Goal: Task Accomplishment & Management: Use online tool/utility

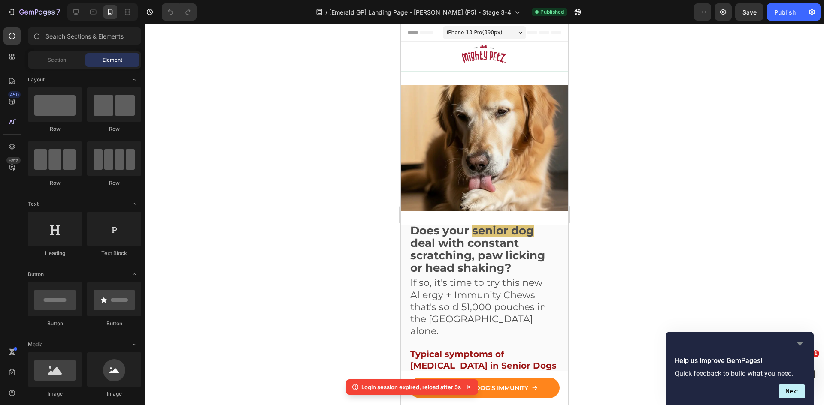
click at [799, 343] on icon "Hide survey" at bounding box center [799, 344] width 5 height 4
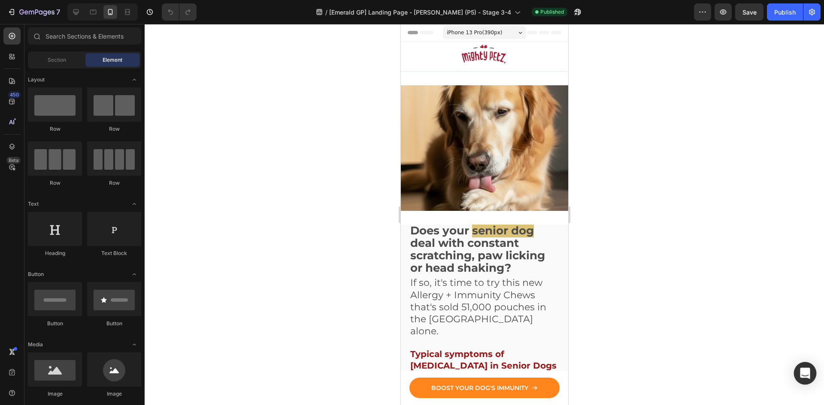
click at [804, 375] on icon "Open Intercom Messenger" at bounding box center [804, 373] width 10 height 11
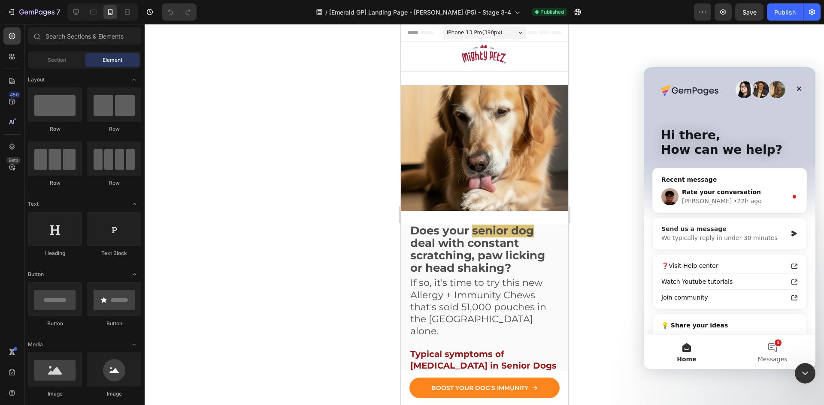
click at [777, 226] on div "Send us a message" at bounding box center [724, 229] width 126 height 9
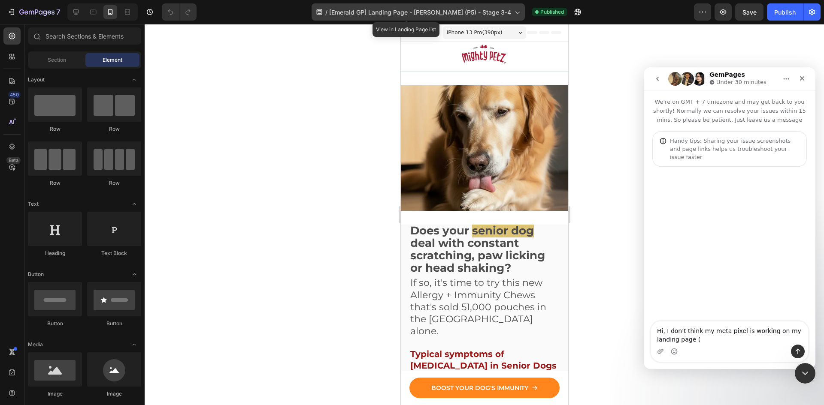
click at [497, 10] on span "[Emerald GP] Landing Page - [PERSON_NAME] (P5) - Stage 3-4" at bounding box center [420, 12] width 182 height 9
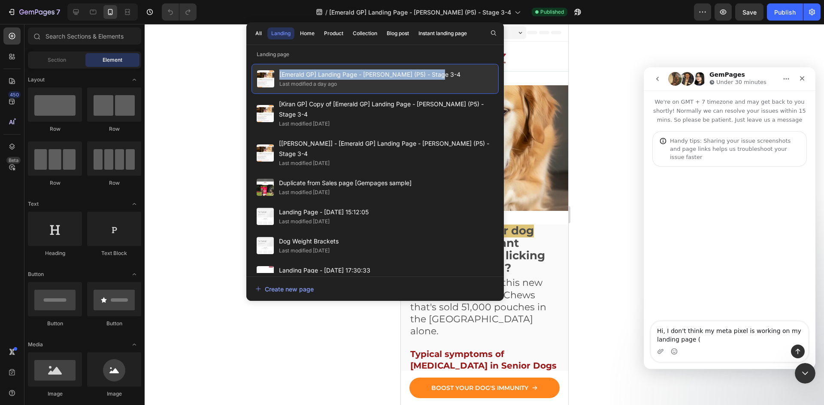
drag, startPoint x: 446, startPoint y: 77, endPoint x: 279, endPoint y: 73, distance: 167.7
click at [279, 73] on div "[Emerald GP] Landing Page - [PERSON_NAME] (P5) - Stage 3-4 Last modified a day …" at bounding box center [374, 79] width 247 height 30
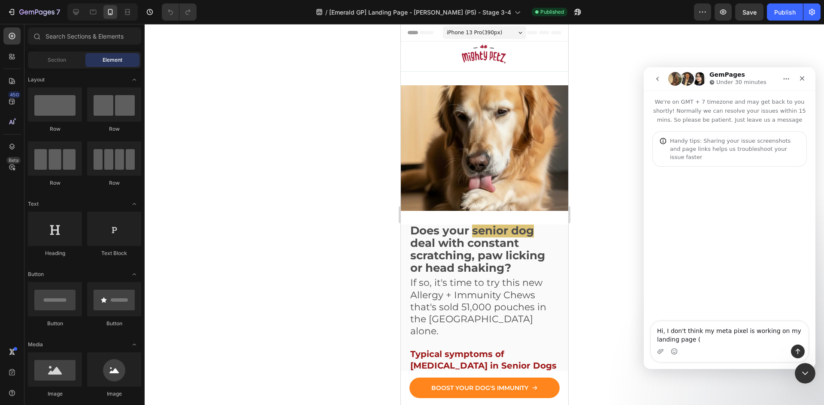
copy span "[Emerald GP] Landing Page - [PERSON_NAME] (P5) - Stage 3-4"
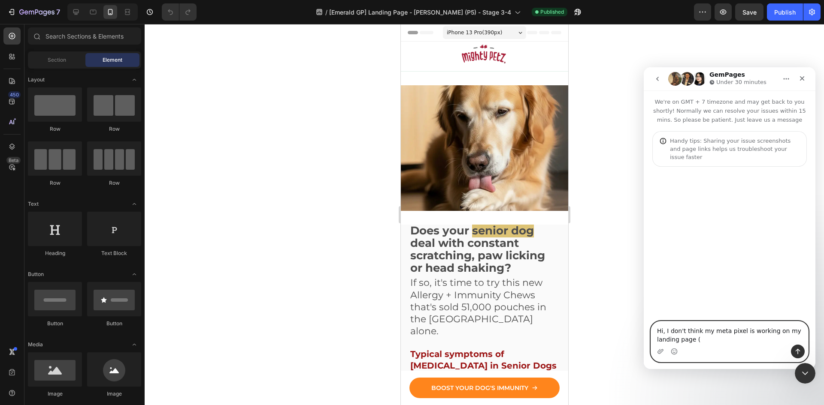
click at [706, 340] on textarea "Hi, I don't think my meta pixel is working on my landing page (" at bounding box center [729, 333] width 157 height 23
paste textarea "[URL][DOMAIN_NAME]"
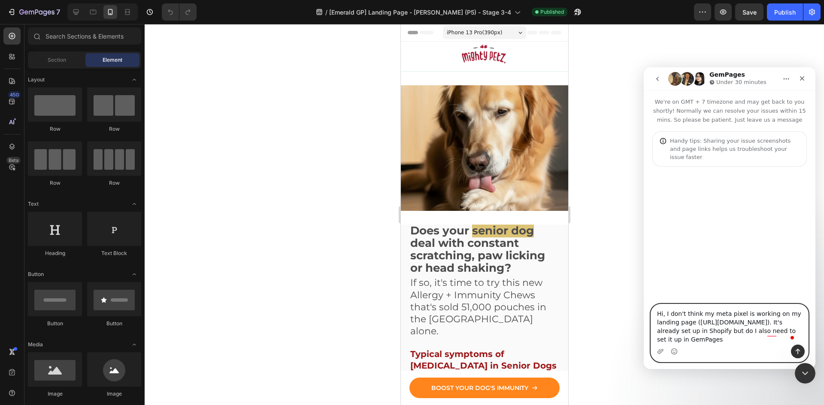
type textarea "Hi, I don't think my meta pixel is working on my landing page ([URL][DOMAIN_NAM…"
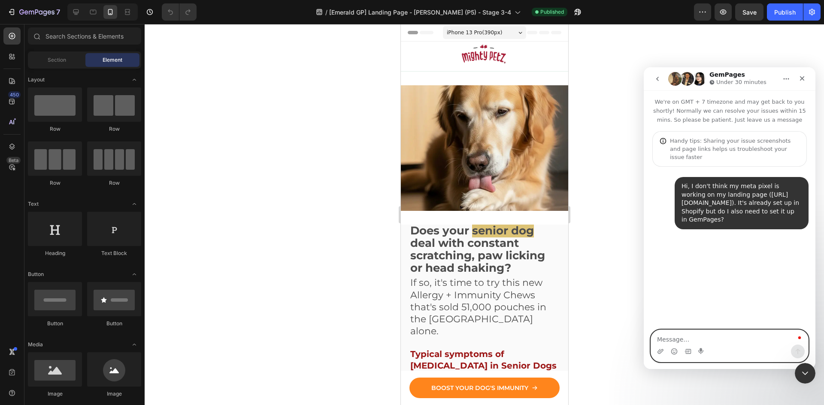
scroll to position [0, 0]
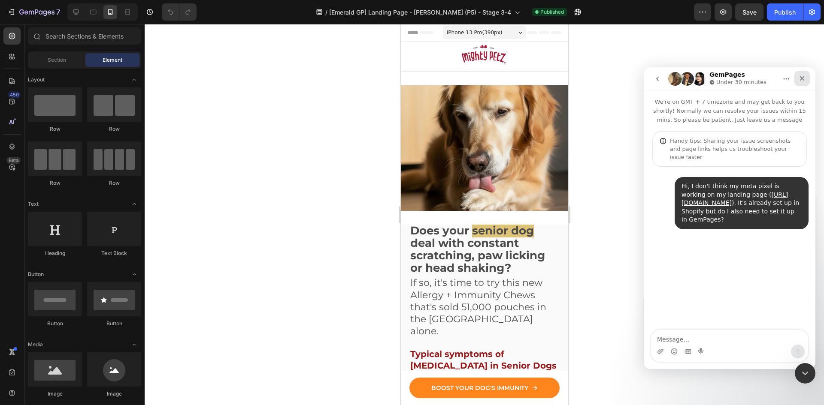
click at [799, 77] on icon "Close" at bounding box center [801, 78] width 7 height 7
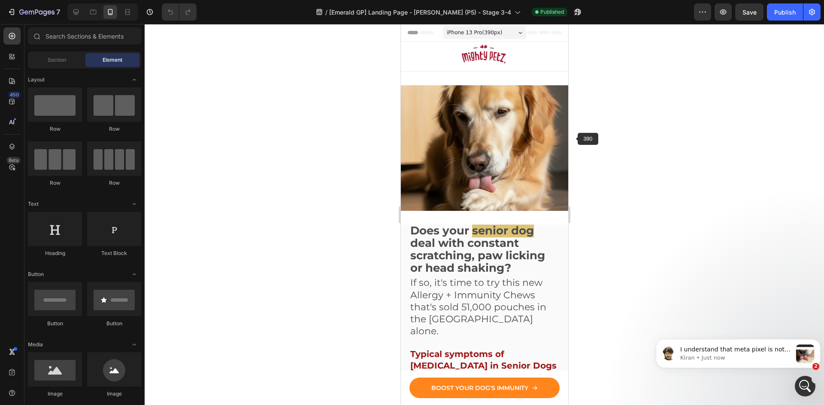
scroll to position [126, 0]
click at [744, 354] on p "Kiran • Just now" at bounding box center [736, 358] width 112 height 8
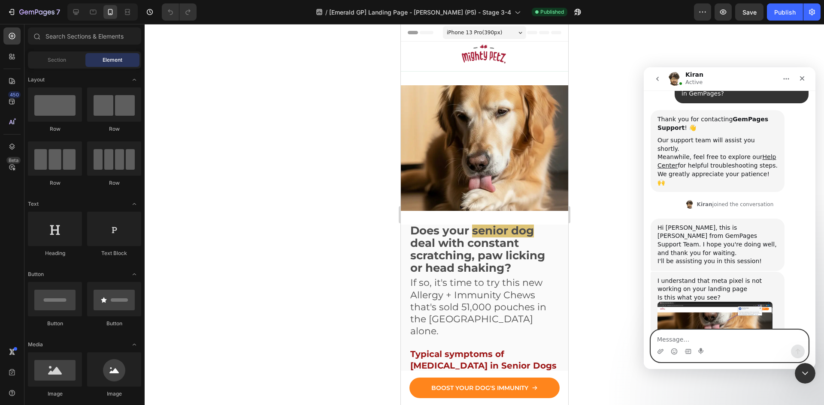
scroll to position [196, 0]
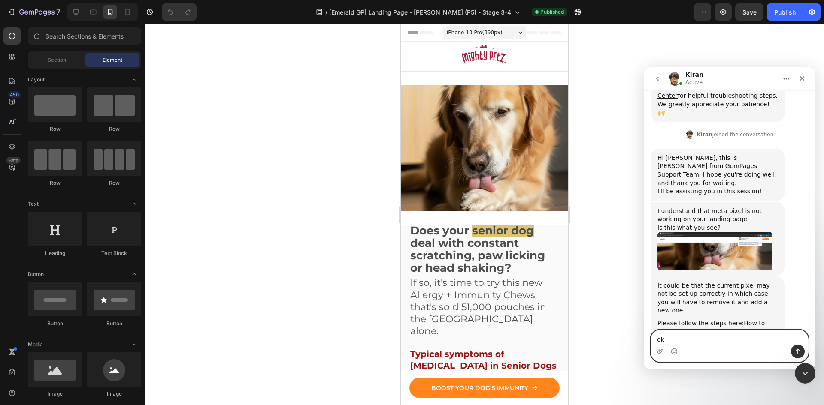
type textarea "o"
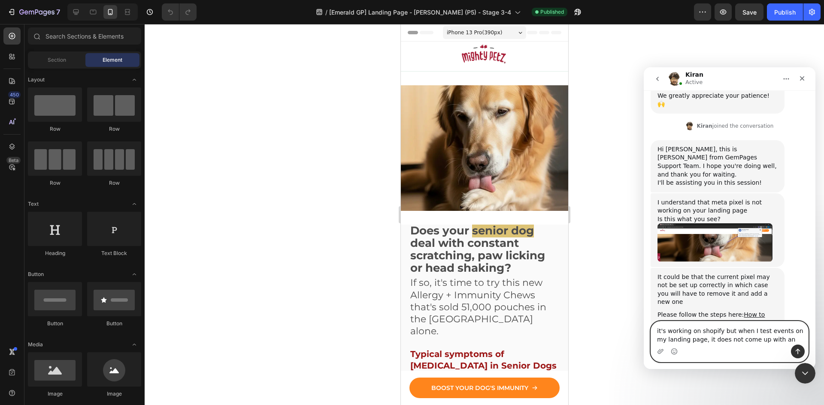
type textarea "it's working on shopify but when I test events on my landing page, it does not …"
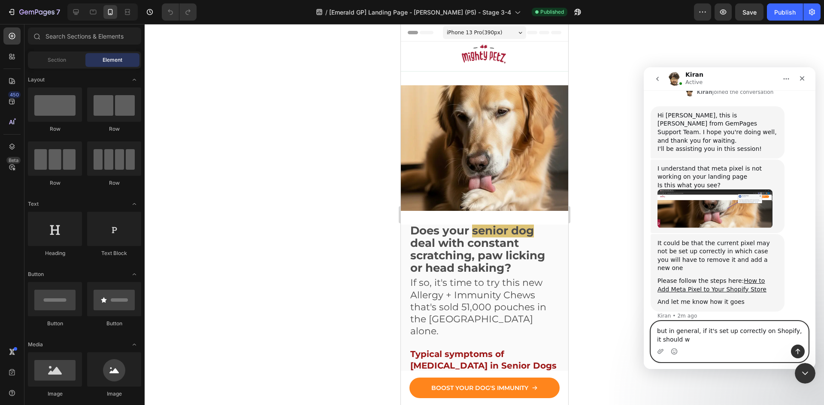
scroll to position [247, 0]
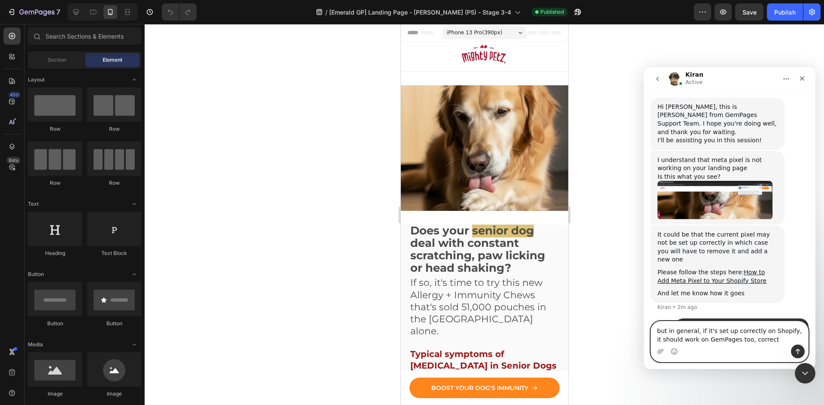
type textarea "but in general, if it's set up correctly on Shopify, it should work on GemPages…"
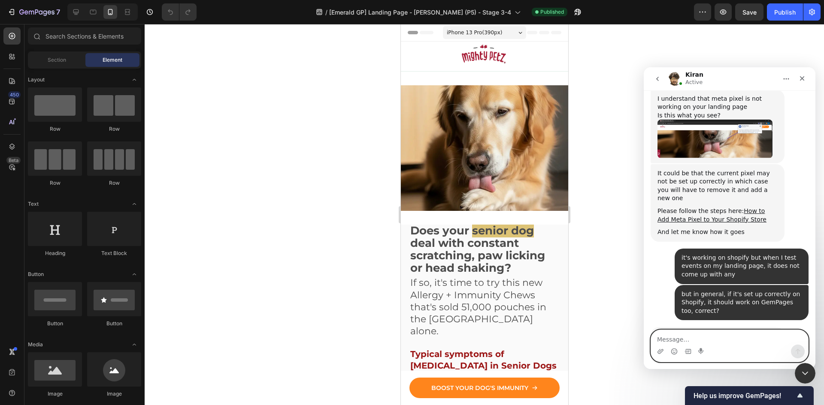
scroll to position [309, 0]
type textarea "ok, thanks"
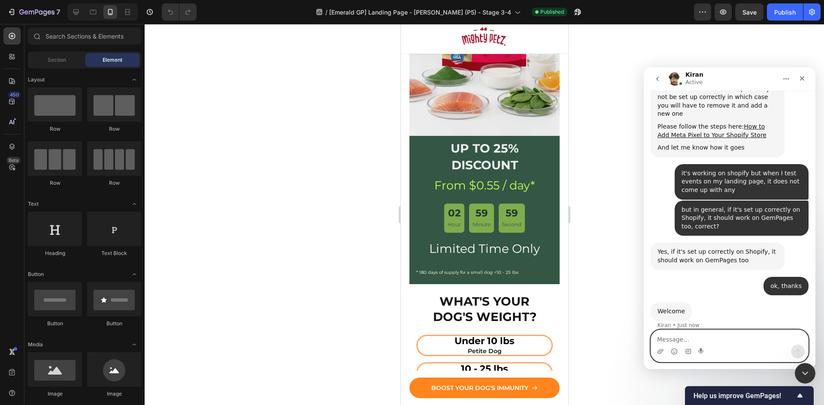
scroll to position [4281, 0]
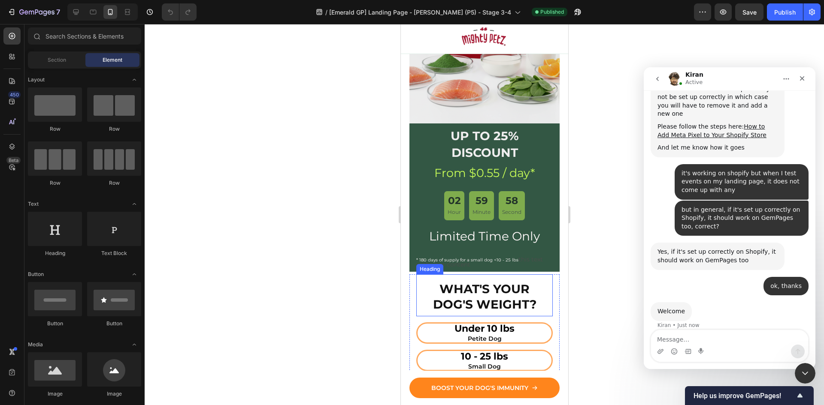
click at [475, 297] on strong "WHAT'S YOUR DOG'S WEIGHT?" at bounding box center [483, 297] width 103 height 30
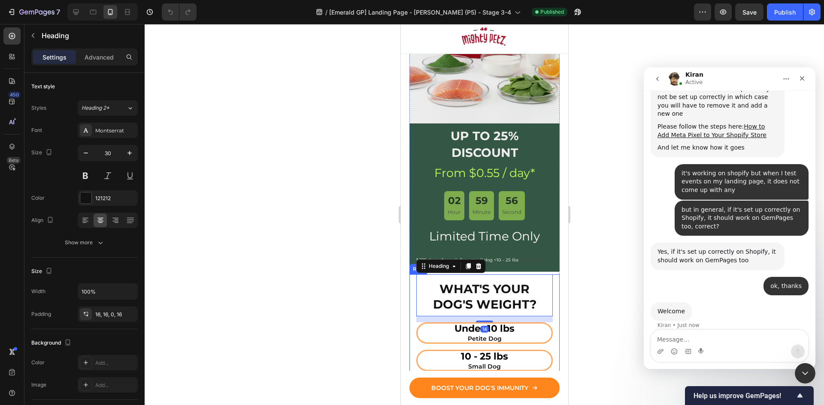
click at [410, 276] on div "WHAT'S YOUR DOG'S WEIGHT? Heading 14 Under 10 lbs Petite Dog Button 10 - 25 lbs…" at bounding box center [484, 366] width 150 height 182
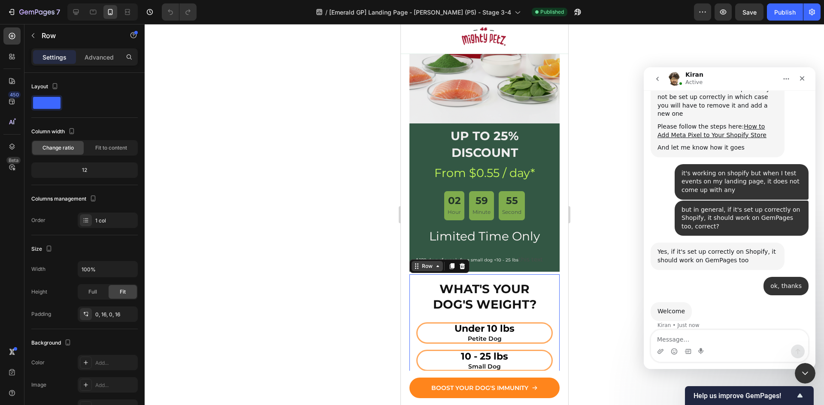
click at [420, 262] on div "Row" at bounding box center [426, 266] width 14 height 8
click at [422, 277] on h2 "WHAT'S YOUR DOG'S WEIGHT?" at bounding box center [484, 294] width 136 height 38
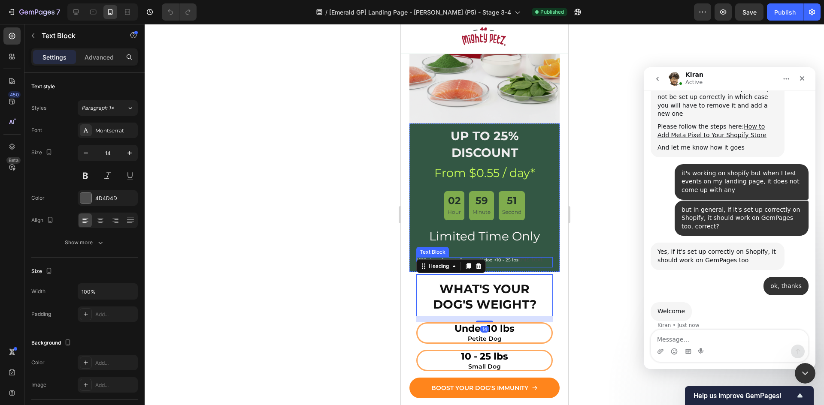
click at [517, 257] on p "* 180 days of supply for a small dog <10 - 25 lbs this text with your content" at bounding box center [484, 262] width 136 height 10
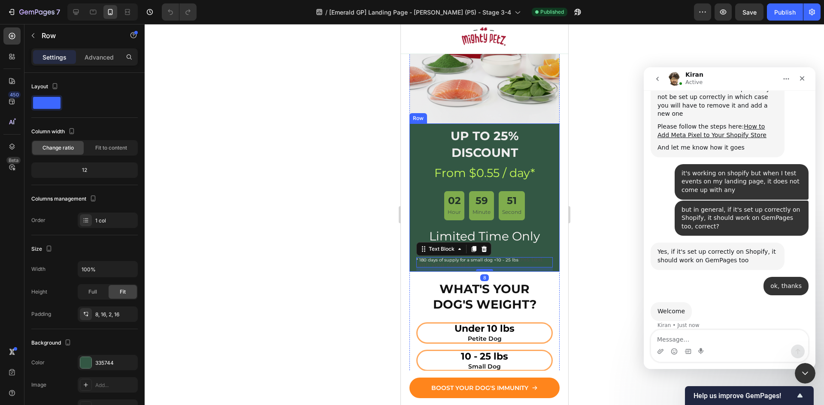
click at [537, 240] on div "UP TO 25% DISCOUNT Heading From $0.55 / day* Heading 02 Hour 59 Minute 51 Secon…" at bounding box center [484, 199] width 136 height 144
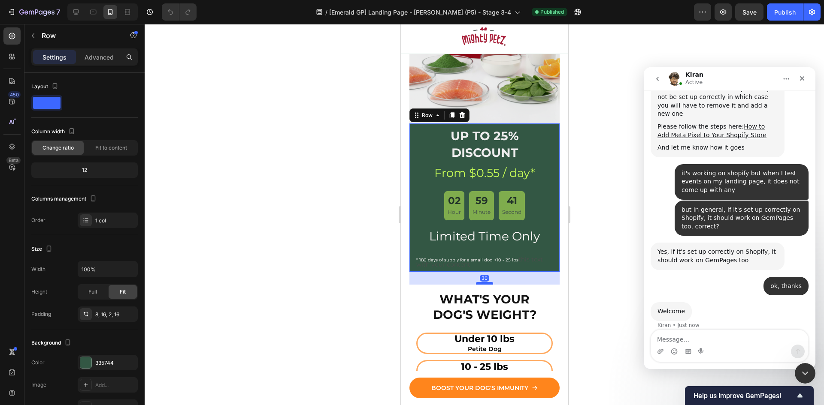
drag, startPoint x: 481, startPoint y: 264, endPoint x: 486, endPoint y: 275, distance: 11.5
click at [486, 282] on div at bounding box center [483, 283] width 17 height 3
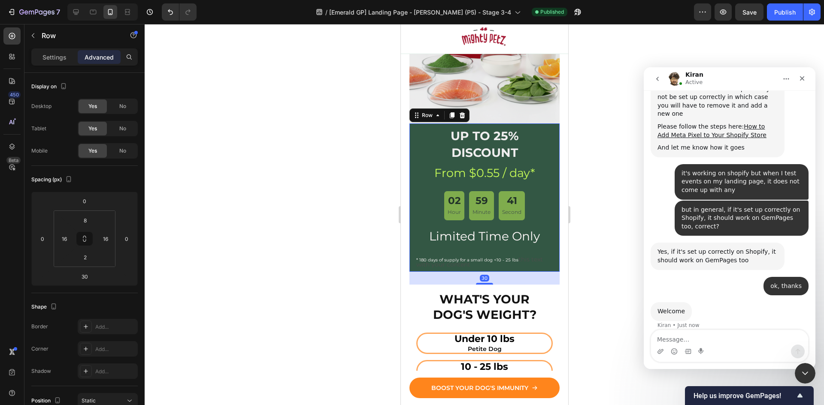
click at [589, 214] on div at bounding box center [484, 214] width 679 height 381
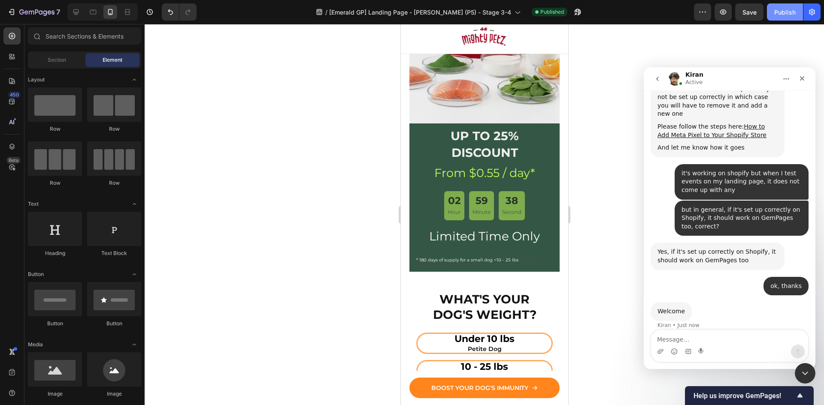
click at [781, 13] on div "Publish" at bounding box center [784, 12] width 21 height 9
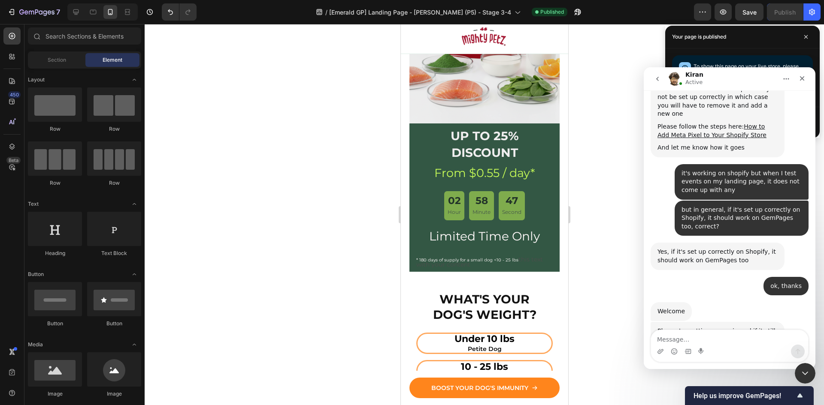
scroll to position [405, 0]
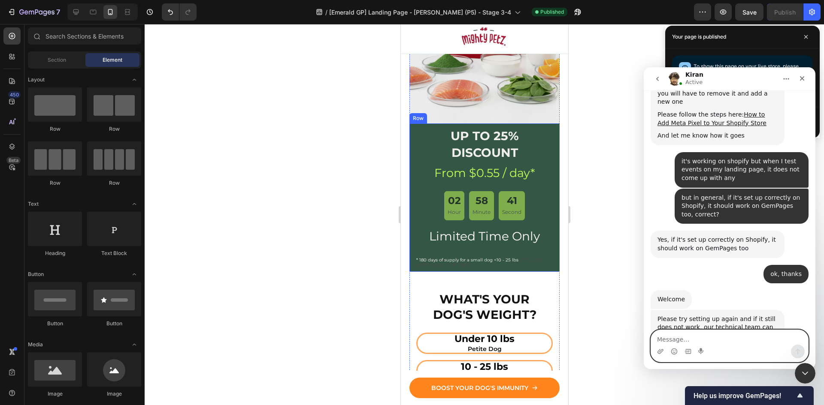
click at [720, 340] on textarea "Message…" at bounding box center [729, 337] width 157 height 15
type textarea "ok, thanks"
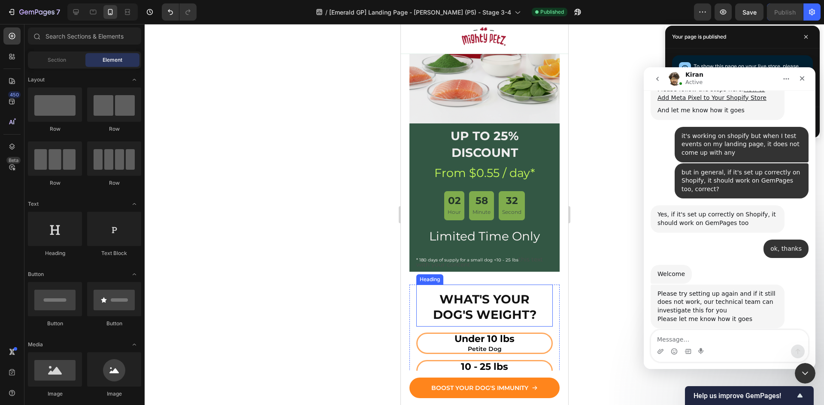
click at [480, 292] on strong "WHAT'S YOUR DOG'S WEIGHT?" at bounding box center [483, 307] width 103 height 30
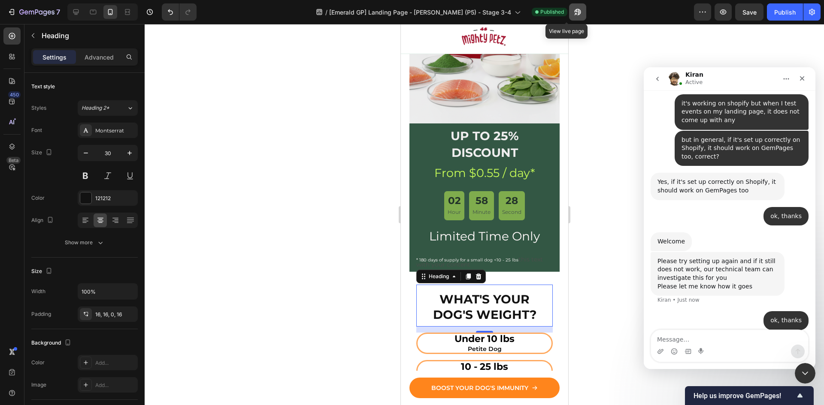
scroll to position [463, 0]
click at [573, 15] on icon "button" at bounding box center [577, 12] width 9 height 9
click at [74, 9] on icon at bounding box center [76, 12] width 9 height 9
type input "31"
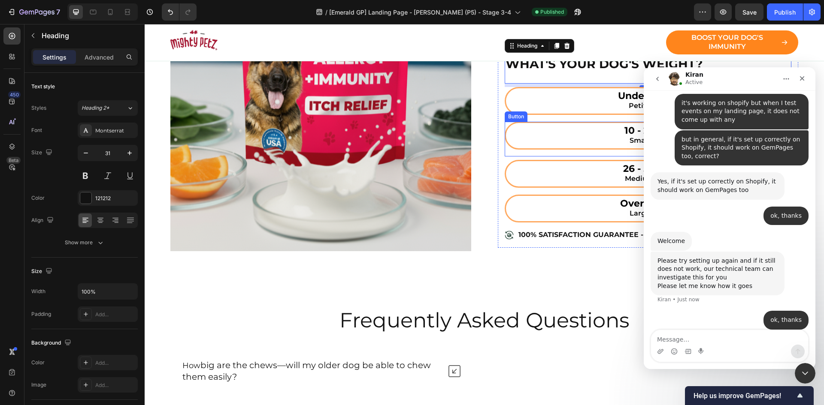
scroll to position [4106, 0]
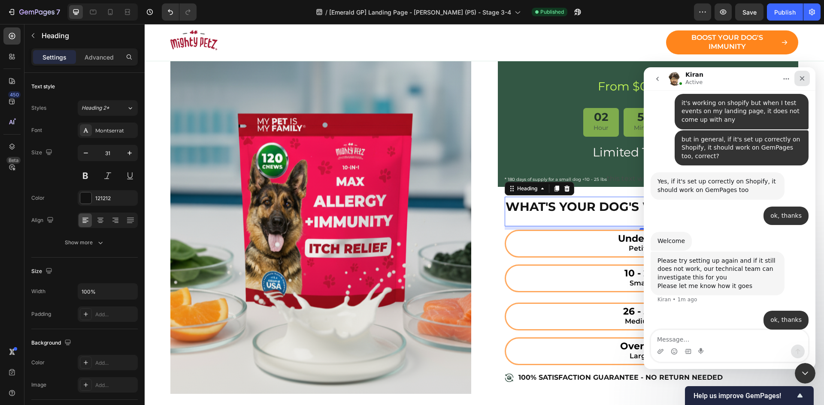
click at [801, 76] on icon "Close" at bounding box center [801, 78] width 7 height 7
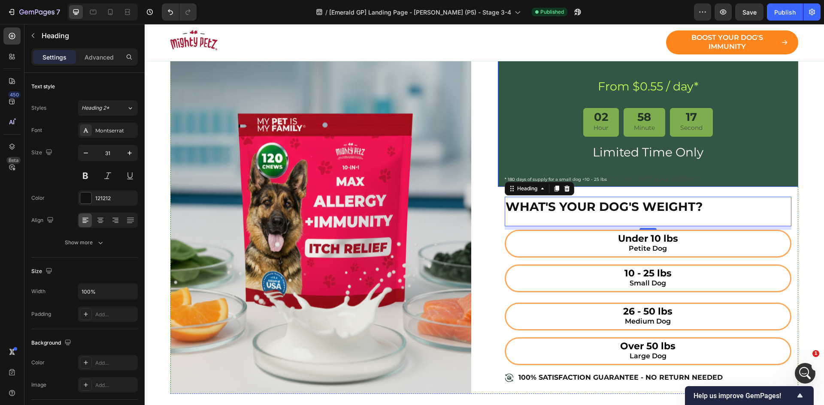
click at [649, 171] on div "UP TO 25% DISCOUNT Heading From $0.55 / day* Heading 02 Hour 58 Minute 17 Secon…" at bounding box center [647, 113] width 287 height 146
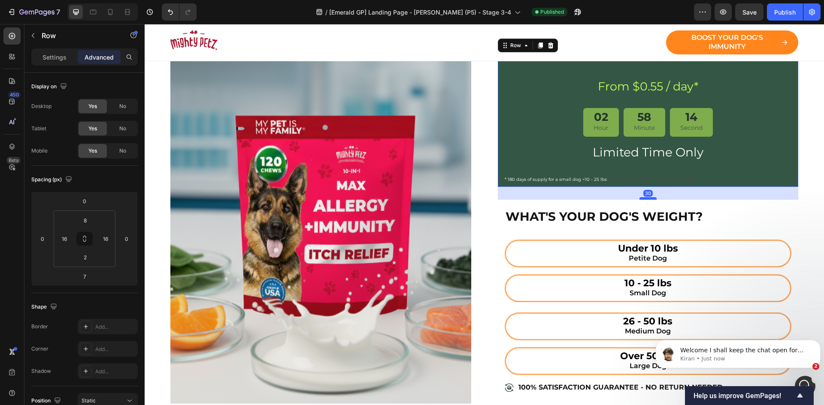
scroll to position [465, 0]
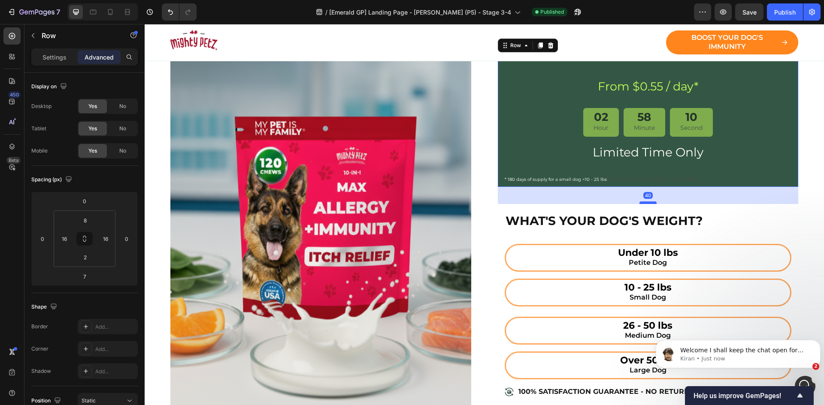
drag, startPoint x: 645, startPoint y: 188, endPoint x: 648, endPoint y: 202, distance: 14.4
click at [648, 202] on div at bounding box center [647, 203] width 17 height 3
type input "40"
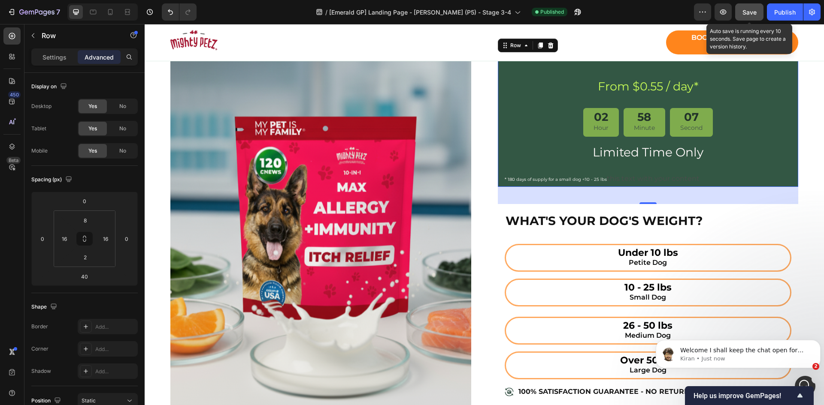
click at [752, 8] on div "Save" at bounding box center [749, 12] width 14 height 9
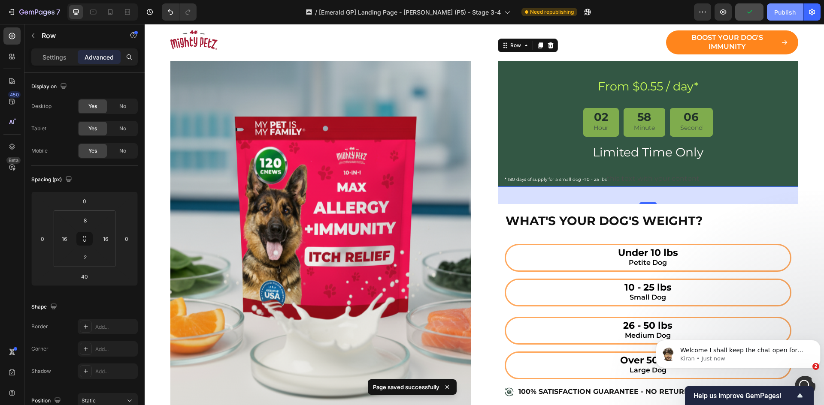
click at [783, 12] on div "Publish" at bounding box center [784, 12] width 21 height 9
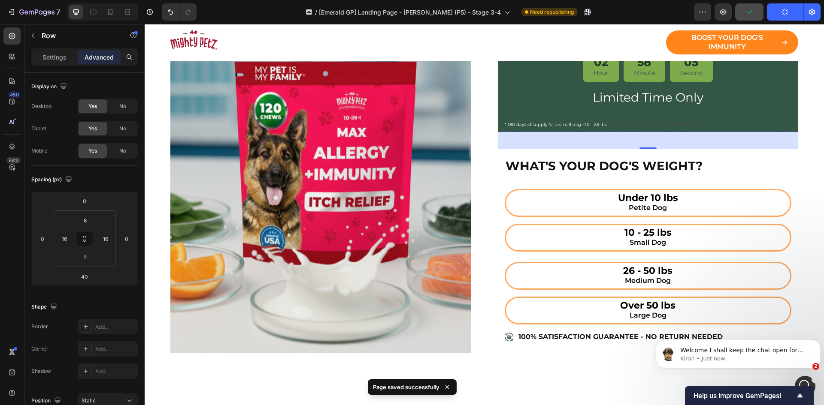
scroll to position [4178, 0]
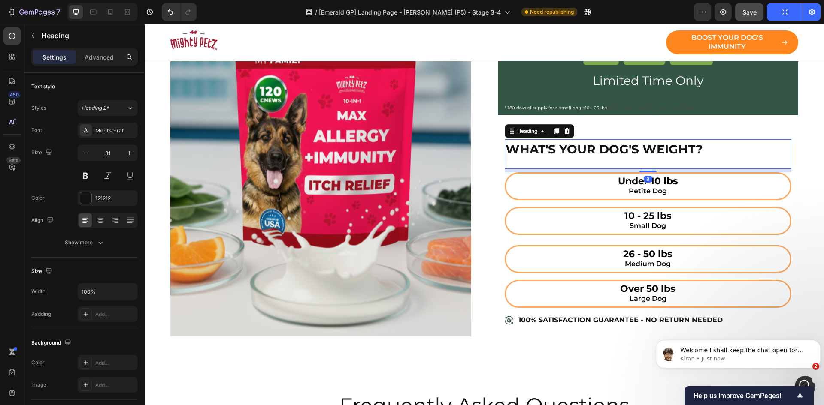
click at [633, 151] on strong "WHAT'S YOUR DOG'S WEIGHT?" at bounding box center [603, 149] width 197 height 15
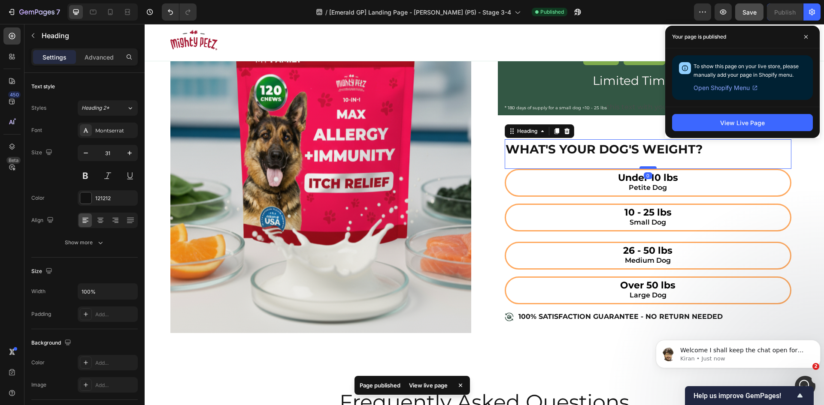
drag, startPoint x: 644, startPoint y: 171, endPoint x: 644, endPoint y: 166, distance: 4.7
click at [644, 166] on div at bounding box center [647, 167] width 17 height 3
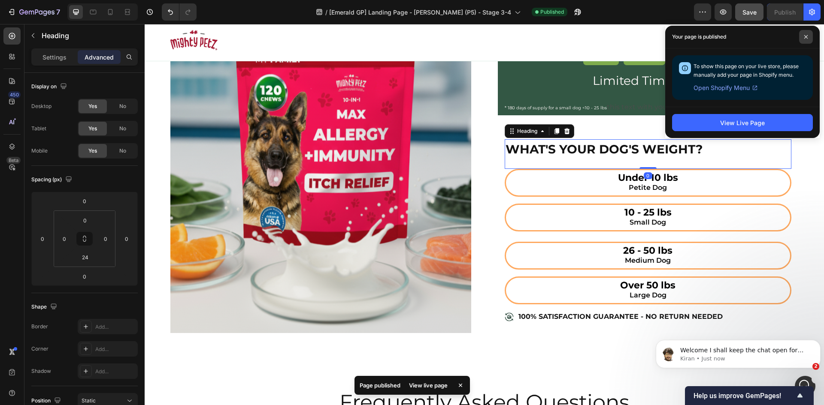
click at [806, 35] on icon at bounding box center [805, 37] width 4 height 4
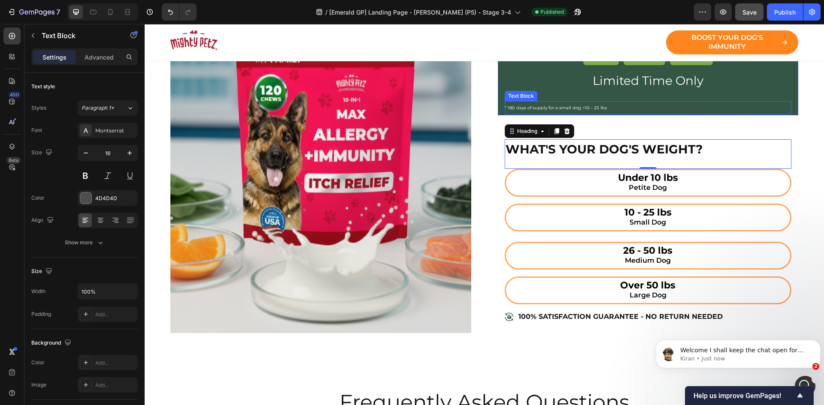
click at [637, 111] on p "* 180 days of supply for a small dog <10 - 25 lbs this text with your content" at bounding box center [647, 107] width 287 height 13
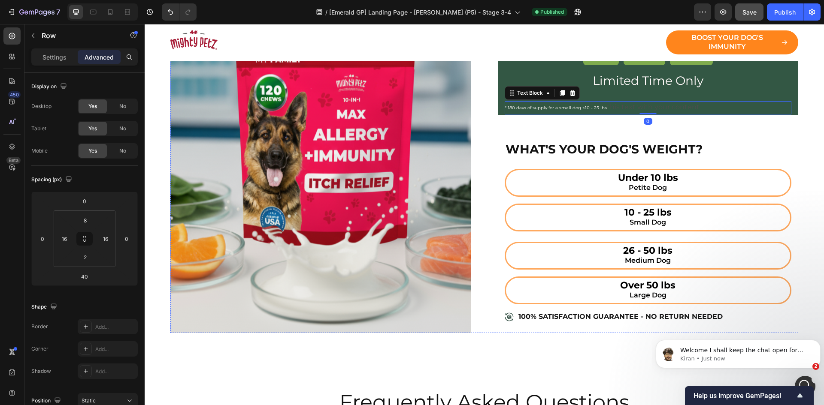
click at [652, 94] on div "UP TO 25% DISCOUNT Heading From $0.55 / day* Heading 02 Hour 57 Minute 47 Secon…" at bounding box center [647, 42] width 287 height 146
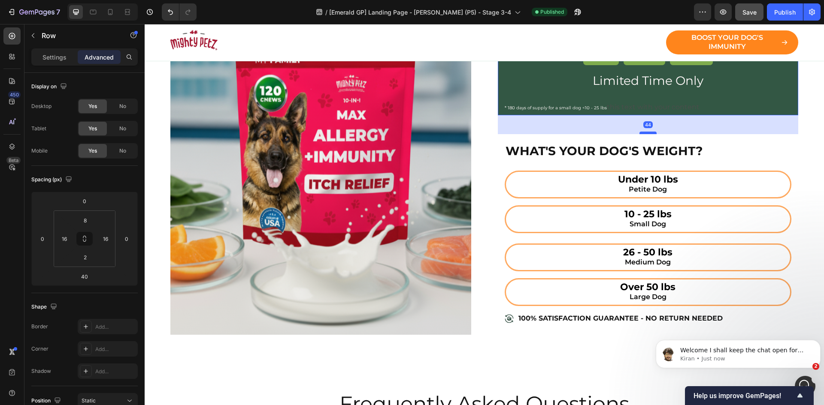
click at [646, 133] on div at bounding box center [647, 133] width 17 height 3
type input "44"
click at [612, 145] on strong "WHAT'S YOUR DOG'S WEIGHT?" at bounding box center [603, 151] width 197 height 15
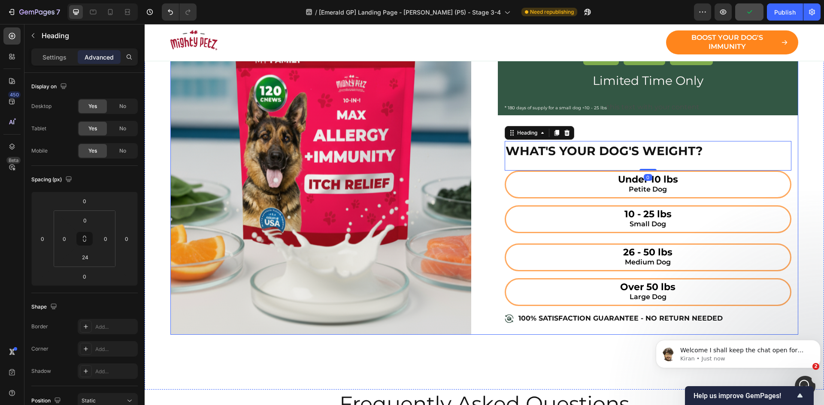
click at [491, 130] on div "Image Row UP TO 25% DISCOUNT Heading From $0.55 / day* Heading 02 Hour 57 Minut…" at bounding box center [483, 150] width 627 height 370
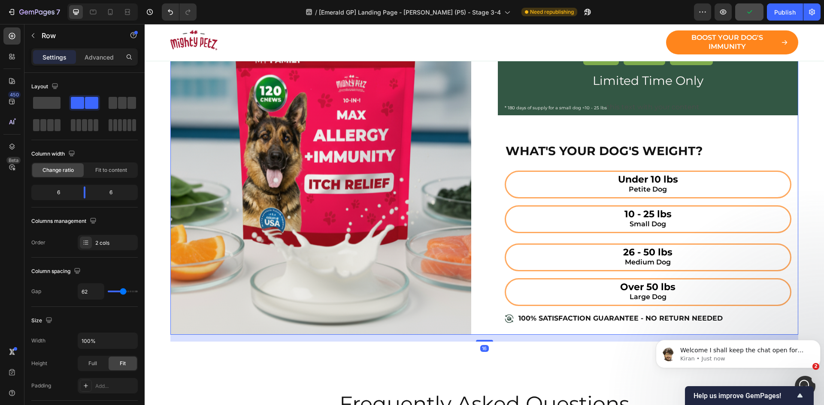
click at [502, 125] on div "UP TO 25% DISCOUNT Heading From $0.55 / day* Heading 02 Hour 57 Minute 43 Secon…" at bounding box center [648, 150] width 301 height 370
click at [525, 118] on div "UP TO 25% DISCOUNT Heading From $0.55 / day* Heading 02 Hour 57 Minute 42 Secon…" at bounding box center [648, 150] width 301 height 370
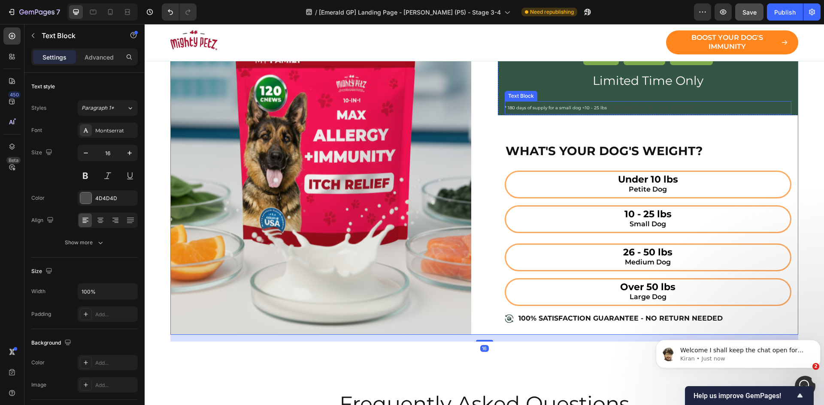
click at [525, 105] on span "* 180 days of supply for a small dog <10 - 25 lbs" at bounding box center [555, 108] width 102 height 6
click at [512, 132] on div "UP TO 25% DISCOUNT Heading From $0.55 / day* Heading 02 Hour 57 Minute 41 Secon…" at bounding box center [648, 150] width 301 height 370
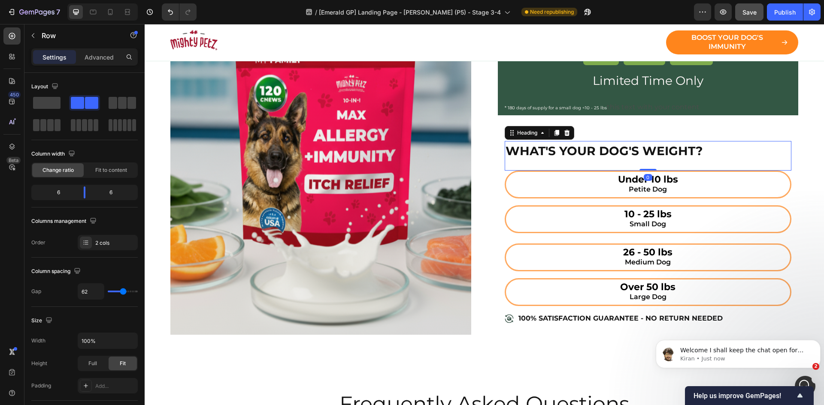
click at [510, 156] on strong "WHAT'S YOUR DOG'S WEIGHT?" at bounding box center [603, 151] width 197 height 15
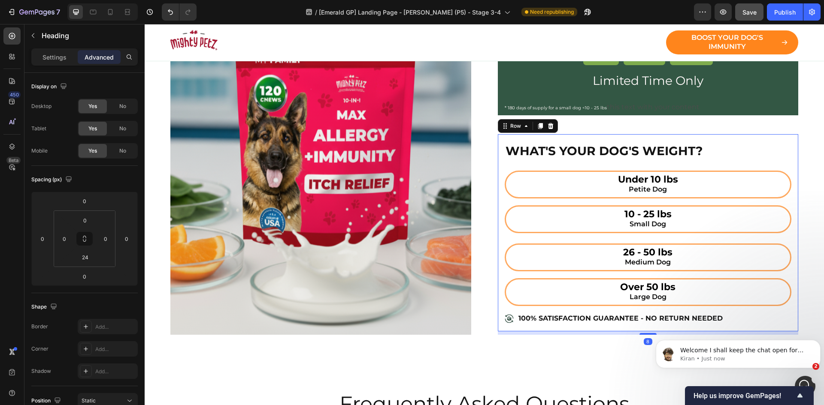
click at [498, 156] on div "WHAT'S YOUR DOG'S WEIGHT? Heading Under 10 lbs Petite Dog Button 10 - 25 lbs Sm…" at bounding box center [648, 232] width 301 height 197
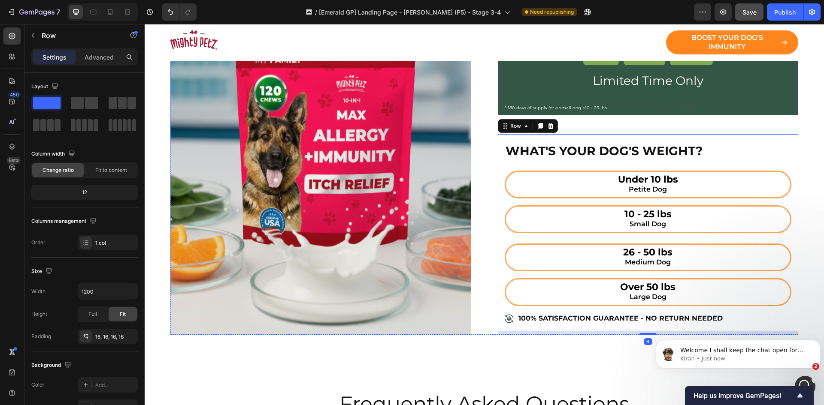
click at [624, 96] on div "UP TO 25% DISCOUNT Heading From $0.55 / day* Heading 02 Hour 57 Minute 38 Secon…" at bounding box center [647, 42] width 287 height 146
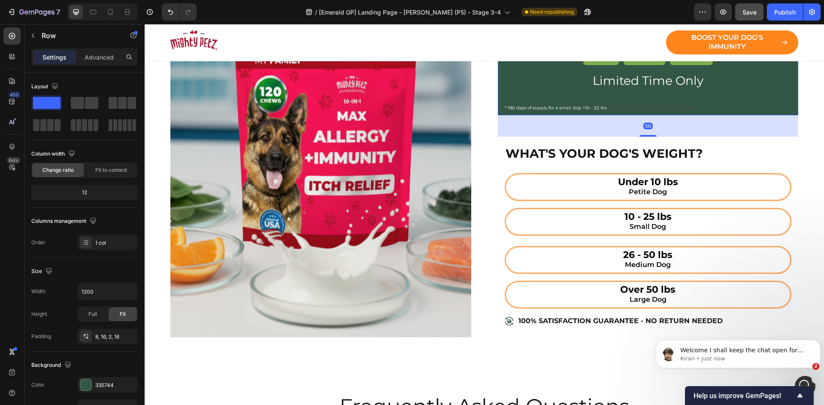
drag, startPoint x: 643, startPoint y: 133, endPoint x: 585, endPoint y: 154, distance: 60.8
click at [643, 136] on div at bounding box center [647, 136] width 17 height 2
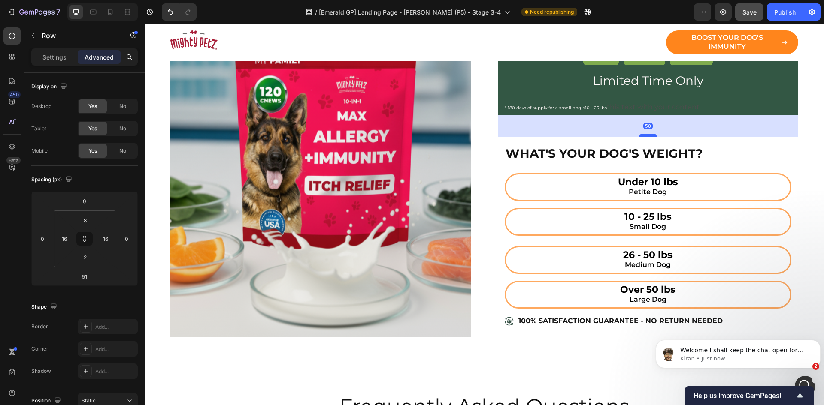
click at [639, 135] on div at bounding box center [647, 135] width 17 height 3
click at [114, 14] on icon at bounding box center [110, 12] width 9 height 9
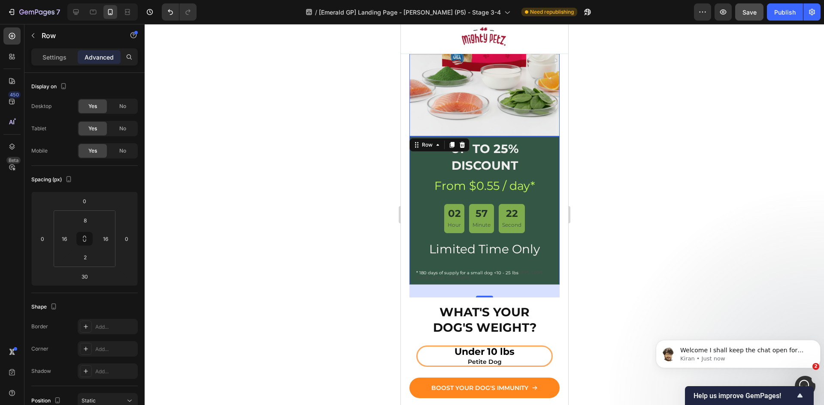
scroll to position [4341, 0]
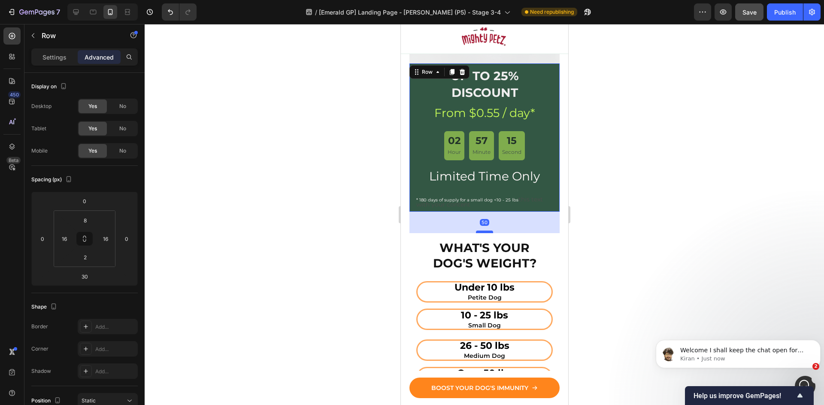
drag, startPoint x: 480, startPoint y: 214, endPoint x: 482, endPoint y: 223, distance: 8.7
click at [482, 231] on div at bounding box center [483, 232] width 17 height 3
type input "50"
click at [575, 216] on div at bounding box center [484, 214] width 679 height 381
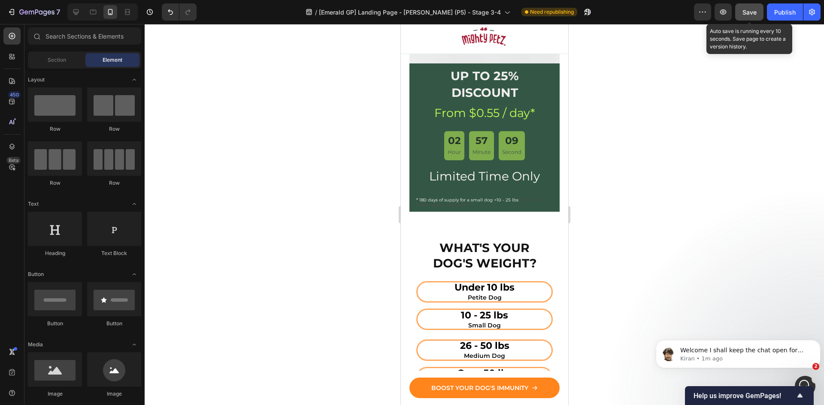
click at [751, 11] on span "Save" at bounding box center [749, 12] width 14 height 7
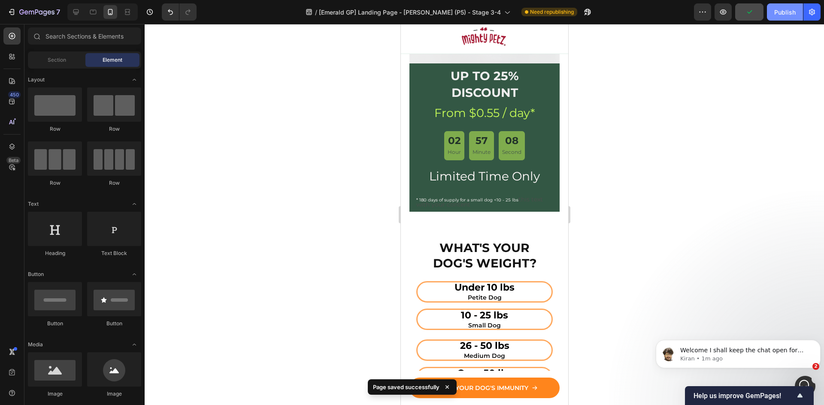
click at [784, 13] on div "Publish" at bounding box center [784, 12] width 21 height 9
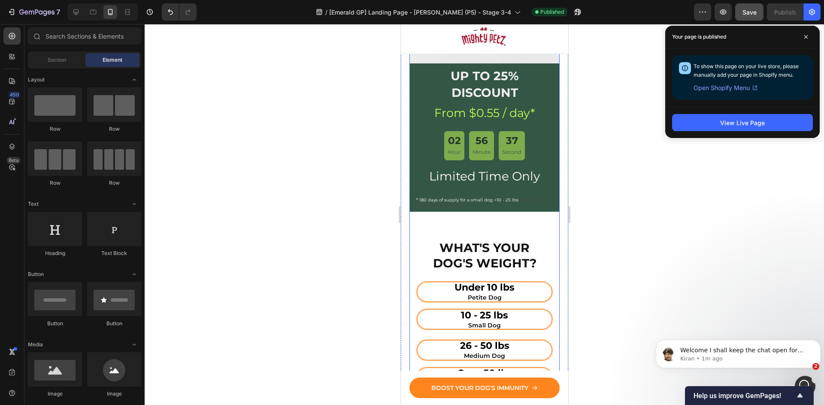
click at [486, 213] on div "UP TO 25% DISCOUNT Heading From $0.55 / day* Heading 02 Hour 56 Minute 37 Secon…" at bounding box center [484, 239] width 150 height 352
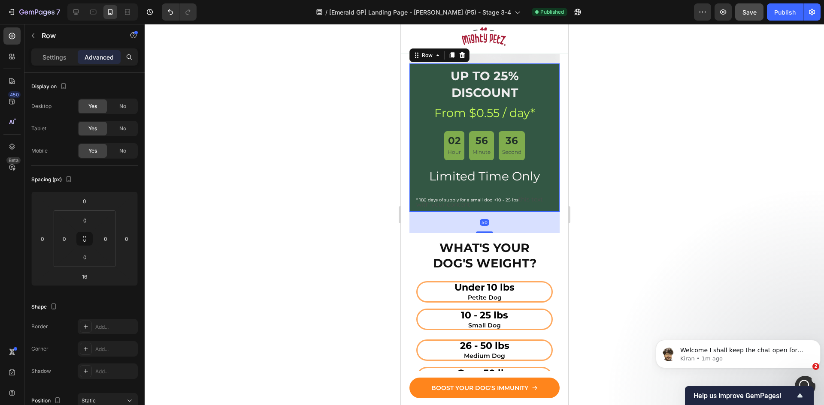
click at [496, 200] on div "UP TO 25% DISCOUNT Heading From $0.55 / day* Heading 02 Hour 56 Minute 36 Secon…" at bounding box center [484, 139] width 136 height 144
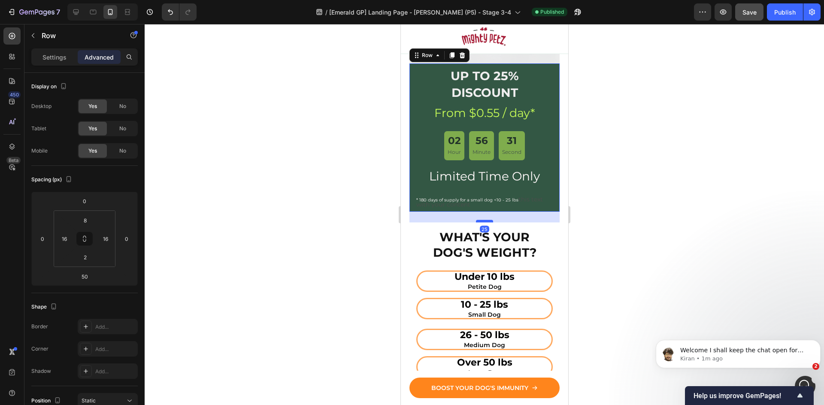
drag, startPoint x: 483, startPoint y: 223, endPoint x: 483, endPoint y: 212, distance: 10.7
click at [483, 220] on div at bounding box center [483, 221] width 17 height 3
type input "25"
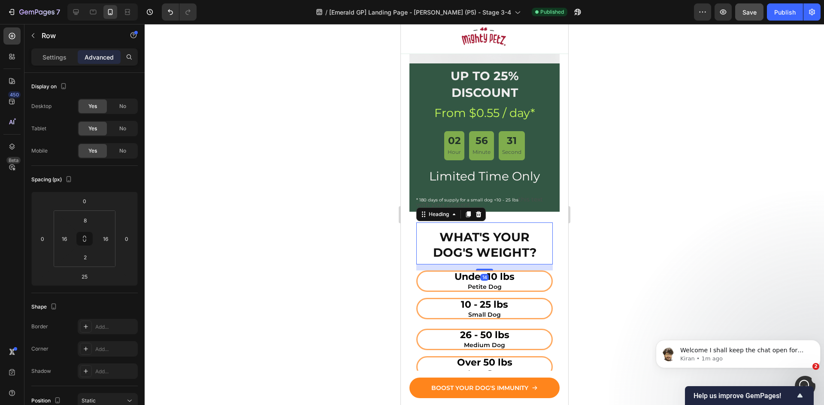
click at [518, 230] on strong "WHAT'S YOUR DOG'S WEIGHT?" at bounding box center [483, 245] width 103 height 30
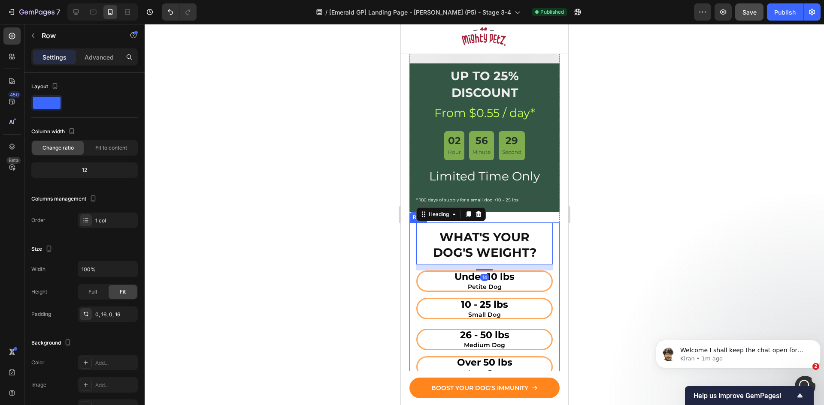
click at [413, 223] on div "WHAT'S YOUR DOG'S WEIGHT? Heading 14 Under 10 lbs Petite Dog Button 10 - 25 lbs…" at bounding box center [484, 314] width 150 height 182
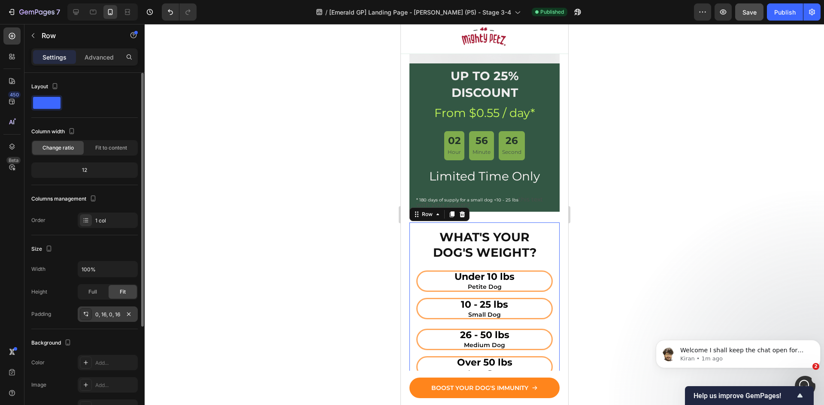
click at [113, 313] on div "0, 16, 0, 16" at bounding box center [107, 315] width 25 height 8
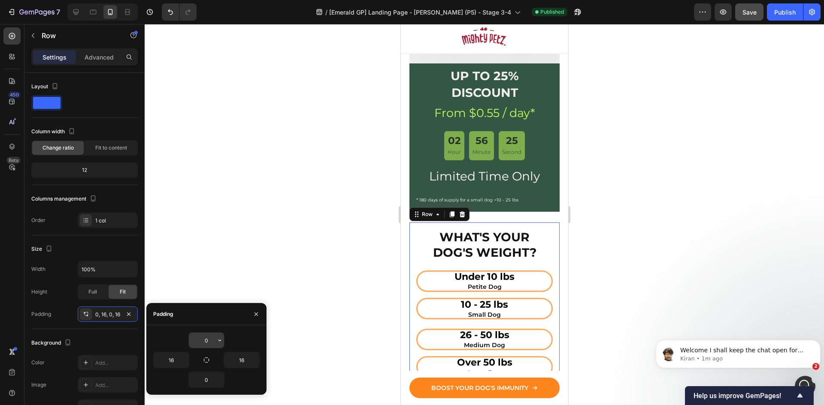
click at [215, 340] on input "0" at bounding box center [206, 340] width 35 height 15
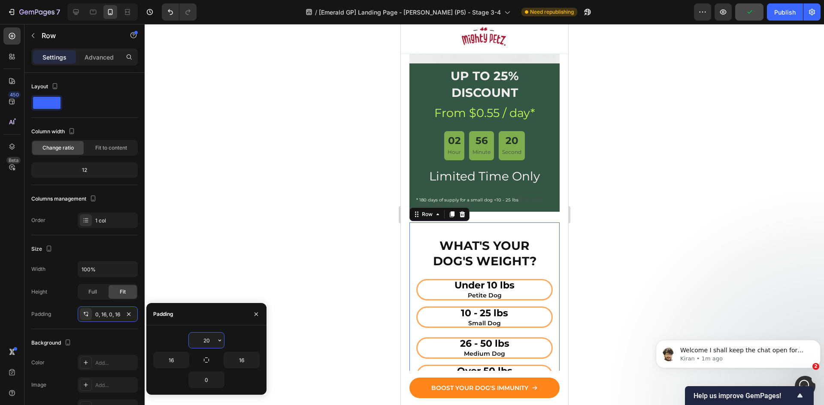
type input "2"
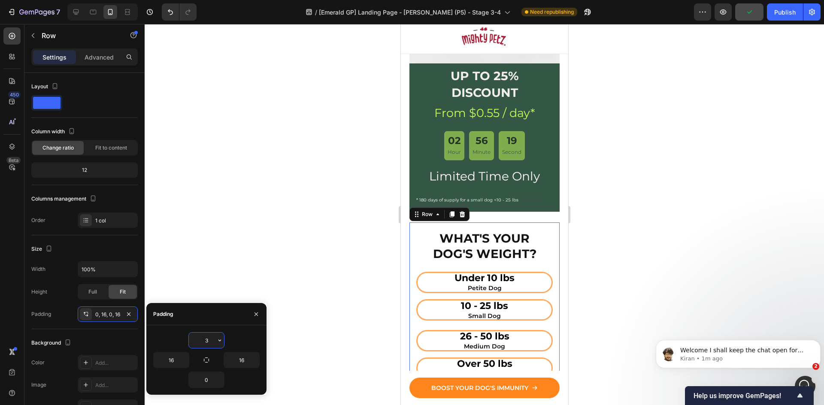
type input "30"
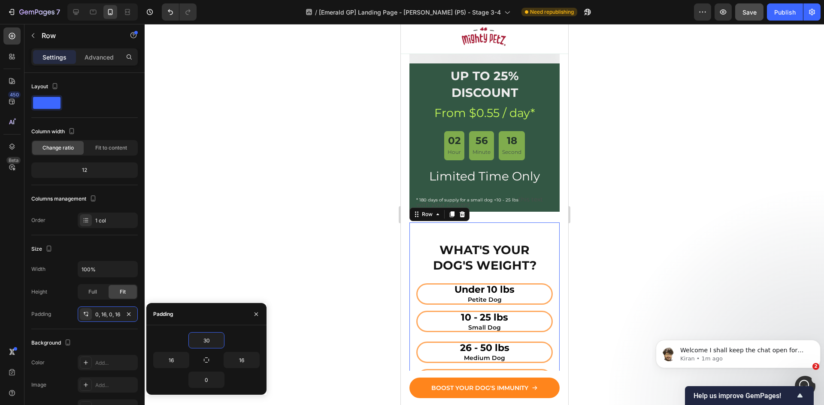
click at [268, 227] on div at bounding box center [484, 214] width 679 height 381
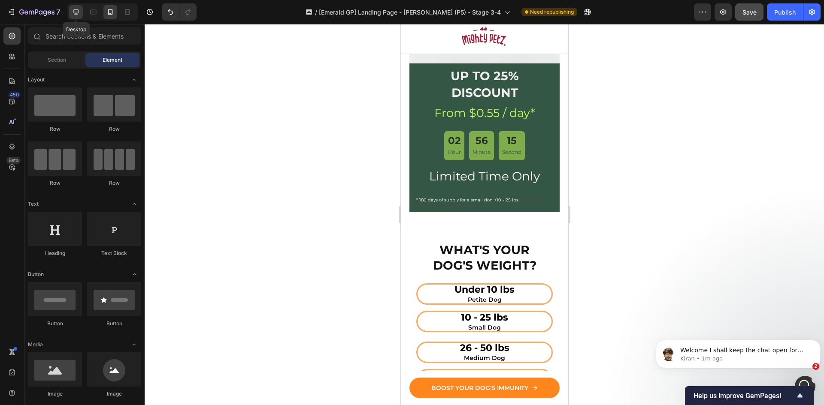
click at [80, 12] on icon at bounding box center [76, 12] width 9 height 9
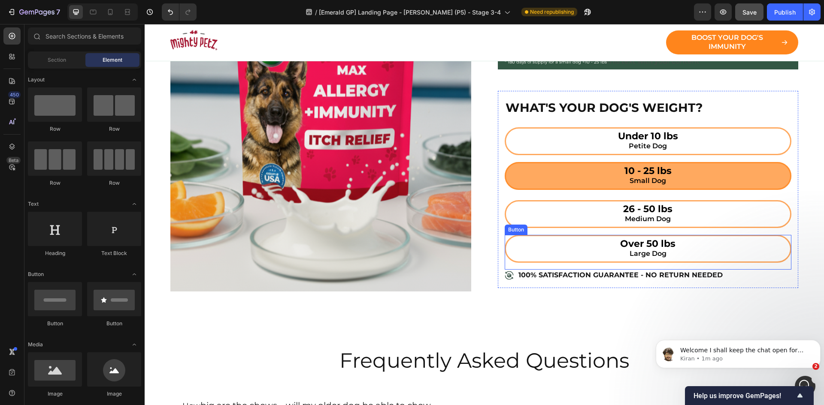
scroll to position [4217, 0]
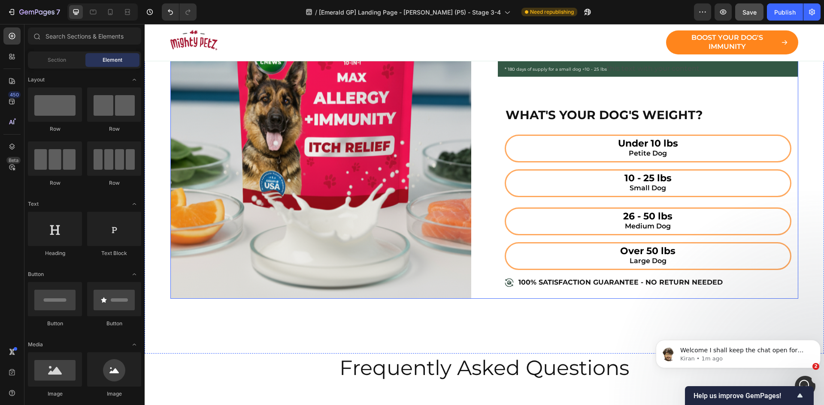
click at [639, 85] on div "UP TO 25% DISCOUNT Heading From $0.55 / day* Heading 02 Hour 56 Minute 13 Secon…" at bounding box center [648, 113] width 301 height 372
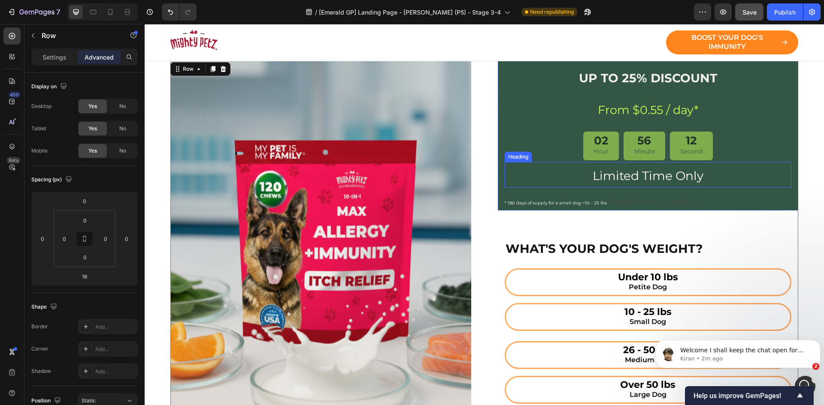
scroll to position [4074, 0]
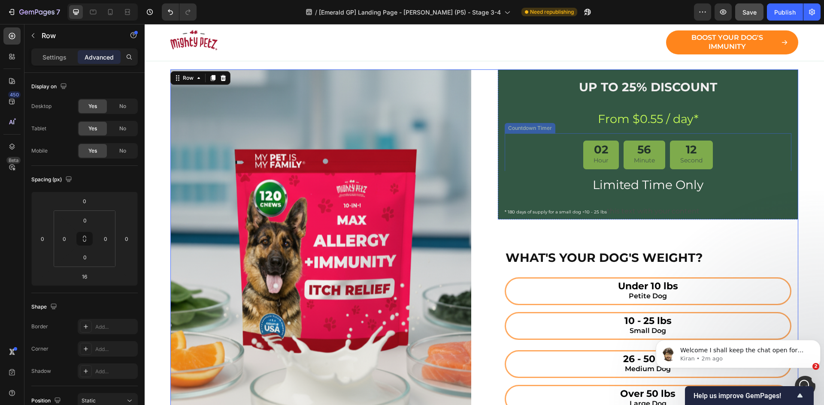
click at [515, 147] on div "02 Hour 56 Minute 12 Second" at bounding box center [647, 155] width 273 height 30
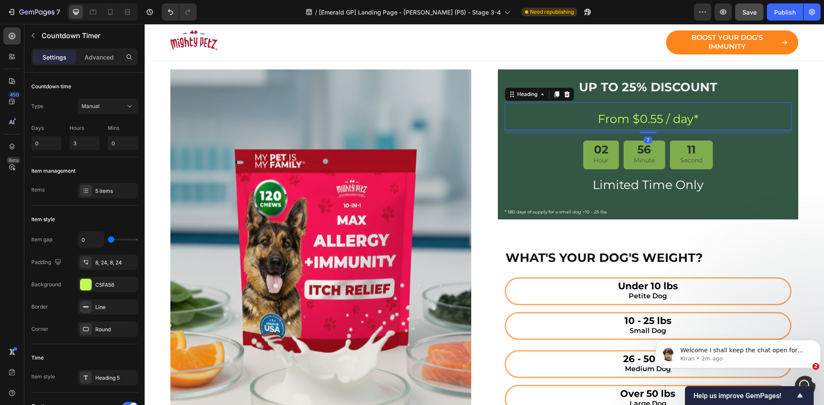
click at [515, 103] on div "From $0.55 / day* Heading 7" at bounding box center [647, 117] width 287 height 28
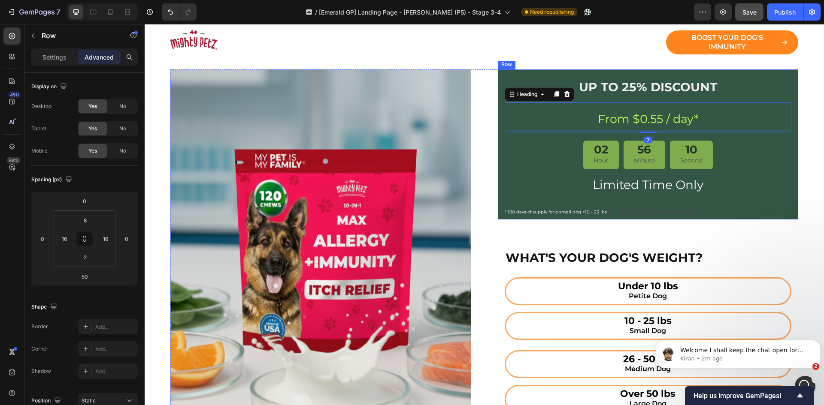
click at [498, 174] on div "UP TO 25% DISCOUNT Heading From $0.55 / day* Heading 7 02 Hour 56 Minute 10 Sec…" at bounding box center [648, 144] width 301 height 150
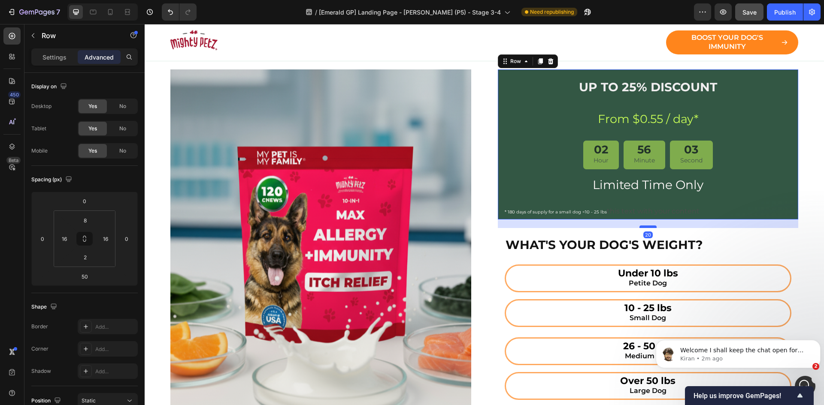
drag, startPoint x: 640, startPoint y: 240, endPoint x: 643, endPoint y: 227, distance: 13.1
click at [643, 227] on div at bounding box center [647, 227] width 17 height 3
type input "20"
click at [607, 238] on strong "WHAT'S YOUR DOG'S WEIGHT?" at bounding box center [603, 245] width 197 height 15
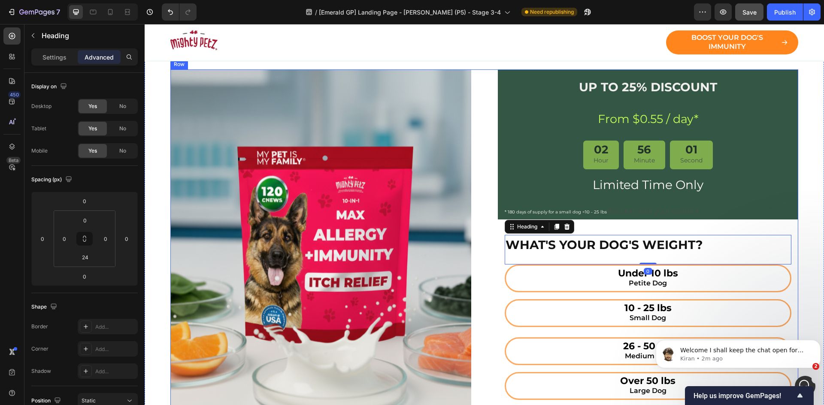
click at [494, 240] on div "Image Row UP TO 25% DISCOUNT Heading From $0.55 / day* Heading 02 Hour 56 Minut…" at bounding box center [483, 248] width 627 height 359
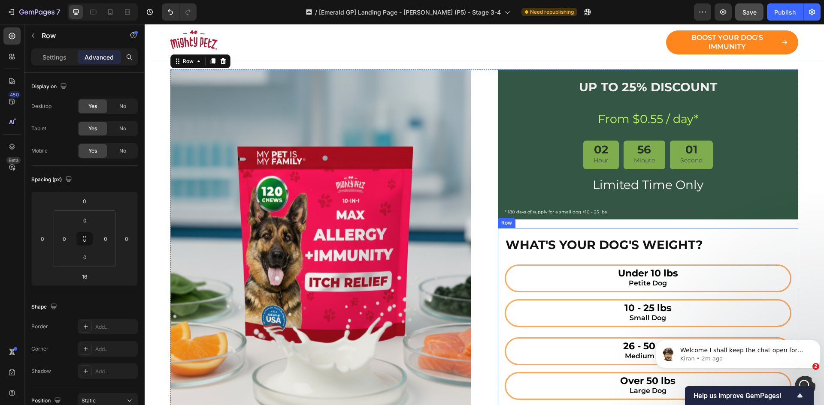
click at [500, 233] on div "WHAT'S YOUR DOG'S WEIGHT? Heading Under 10 lbs Petite Dog Button 10 - 25 lbs Sm…" at bounding box center [648, 326] width 301 height 197
click at [51, 59] on p "Settings" at bounding box center [54, 57] width 24 height 9
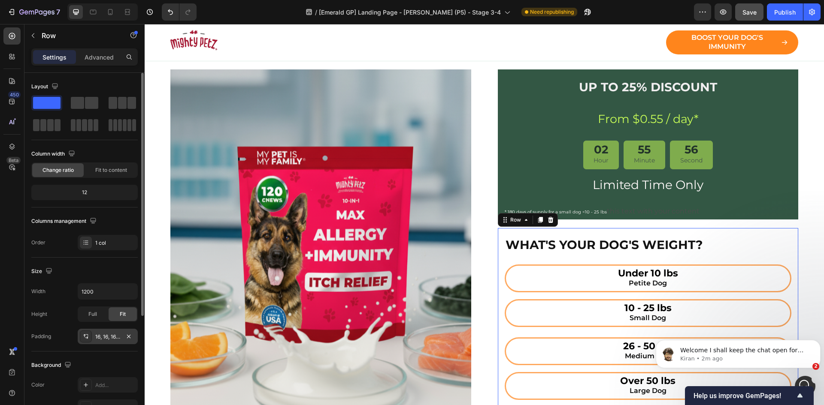
click at [113, 338] on div "16, 16, 16, 16" at bounding box center [107, 337] width 25 height 8
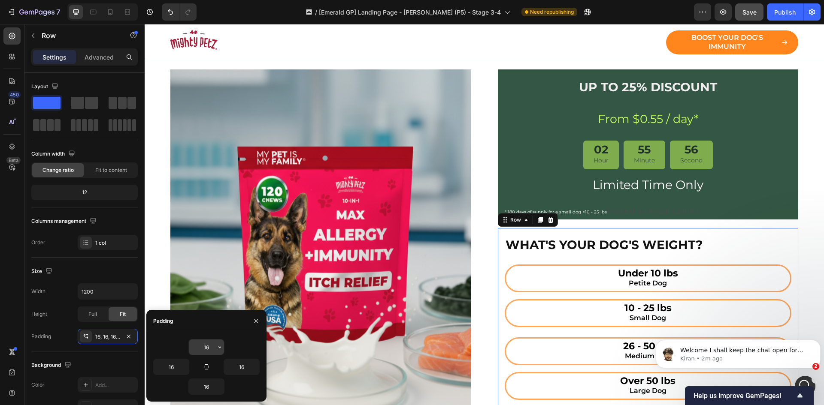
click at [211, 348] on input "16" at bounding box center [206, 347] width 35 height 15
type input "30"
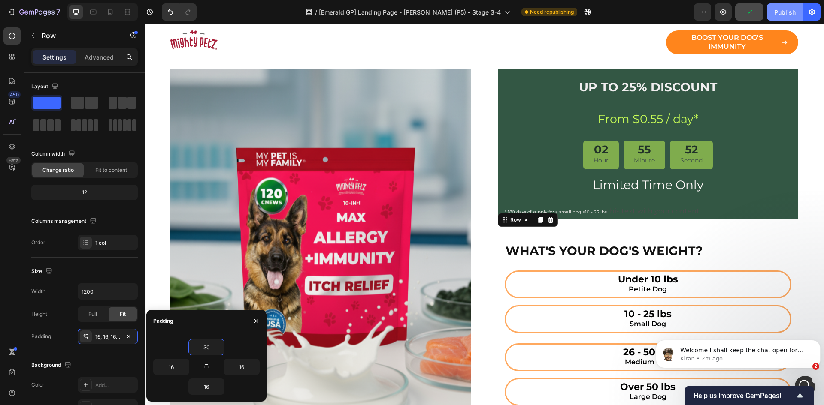
click at [780, 12] on div "Publish" at bounding box center [784, 12] width 21 height 9
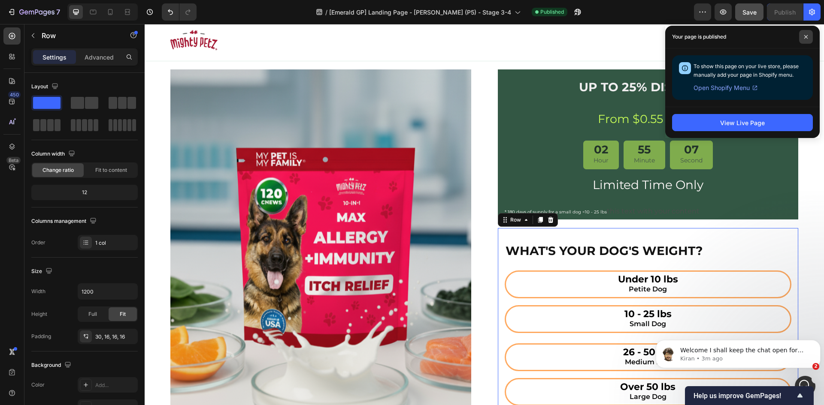
click at [806, 42] on span at bounding box center [806, 37] width 14 height 14
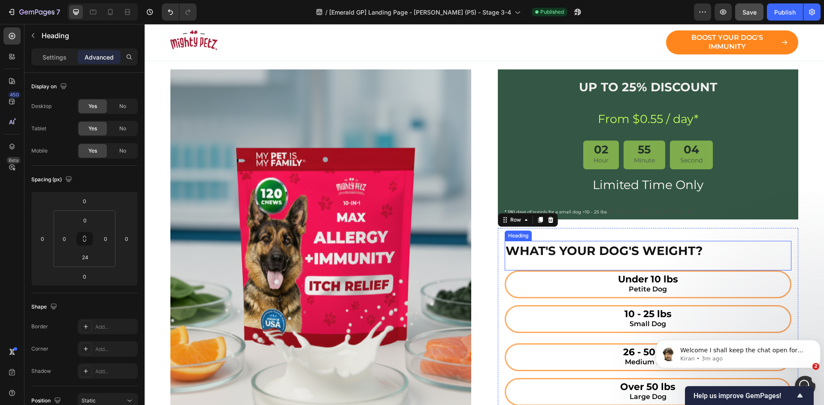
click at [605, 241] on h2 "WHAT'S YOUR DOG'S WEIGHT?" at bounding box center [647, 250] width 287 height 19
click at [498, 232] on div "WHAT'S YOUR DOG'S WEIGHT? Heading Under 10 lbs Petite Dog Button 10 - 25 lbs Sm…" at bounding box center [648, 329] width 301 height 203
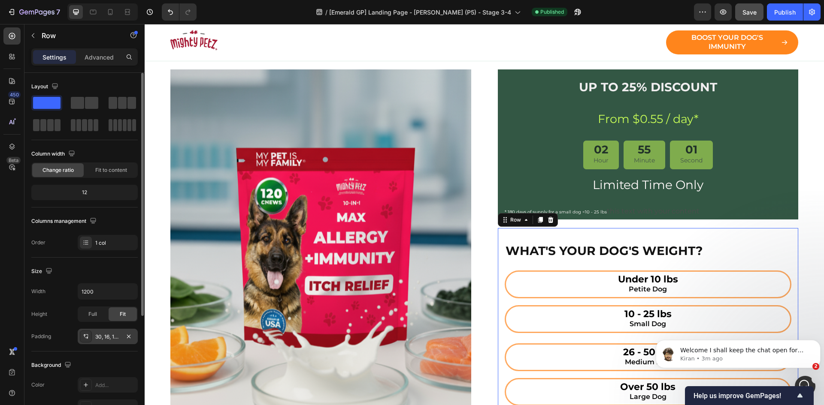
click at [102, 342] on div "30, 16, 16, 16" at bounding box center [108, 336] width 60 height 15
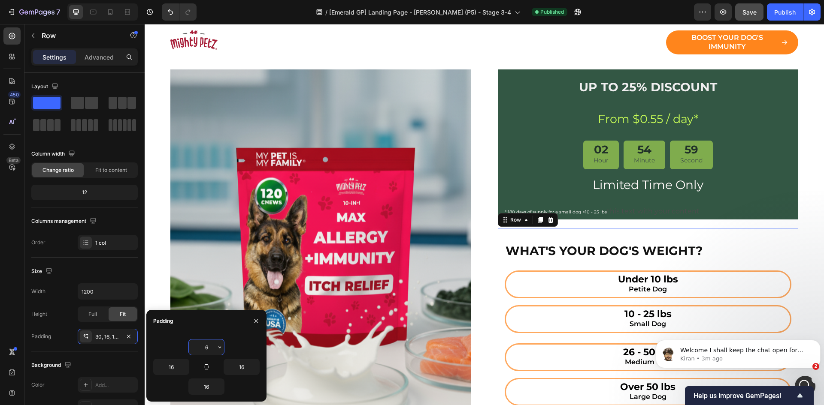
type input "60"
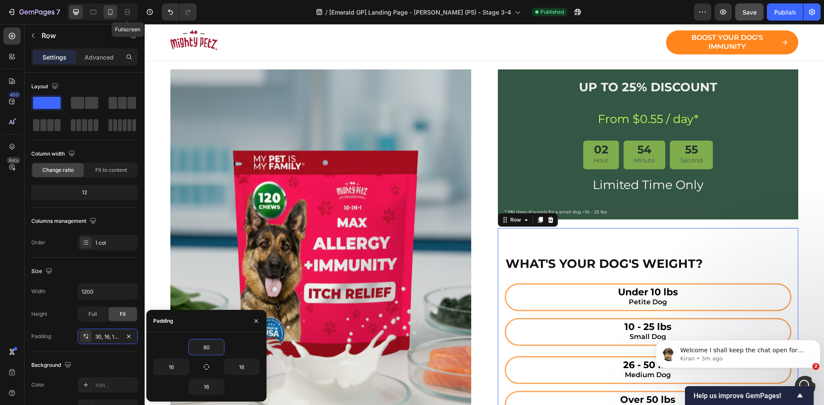
click at [107, 10] on icon at bounding box center [110, 12] width 9 height 9
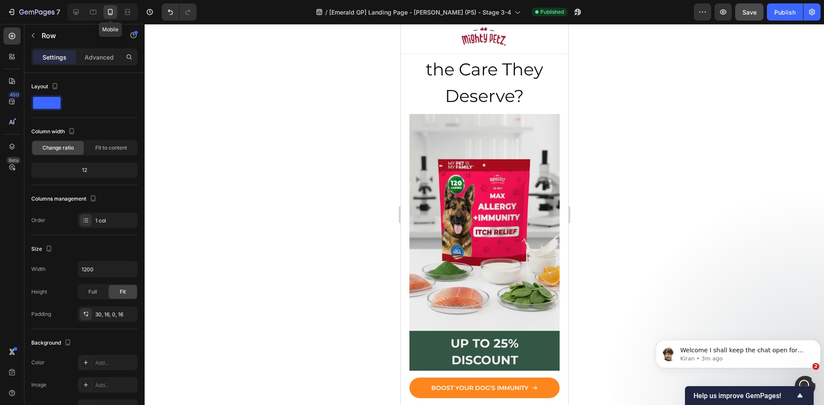
type input "100%"
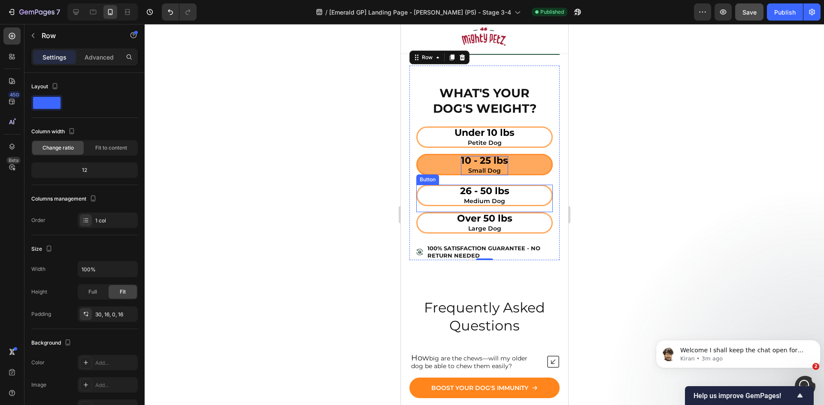
scroll to position [4501, 0]
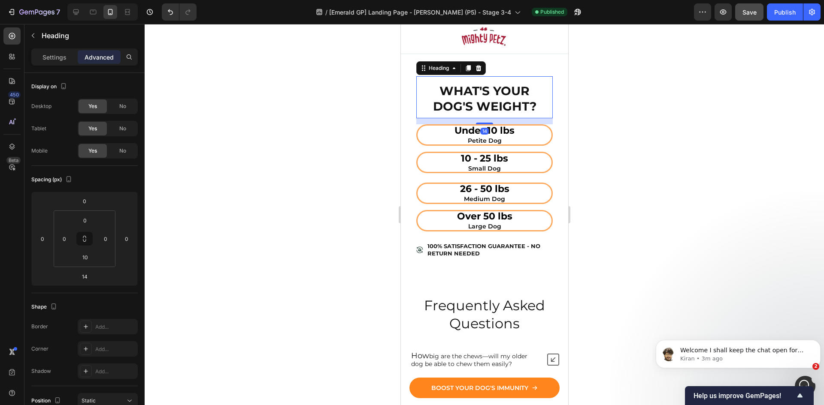
click at [482, 76] on h2 "WHAT'S YOUR DOG'S WEIGHT?" at bounding box center [484, 95] width 136 height 38
click at [410, 70] on div "WHAT'S YOUR DOG'S WEIGHT? Heading 14 Under 10 lbs Petite Dog Button 10 - 25 lbs…" at bounding box center [484, 160] width 150 height 195
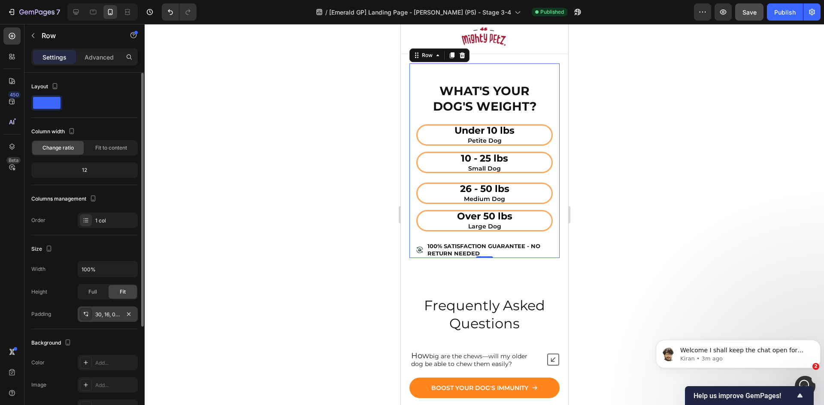
click at [100, 317] on div "30, 16, 0, 16" at bounding box center [107, 315] width 25 height 8
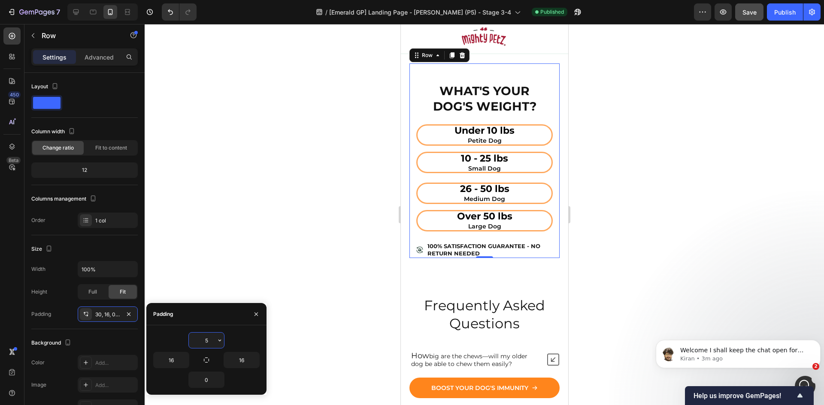
type input "50"
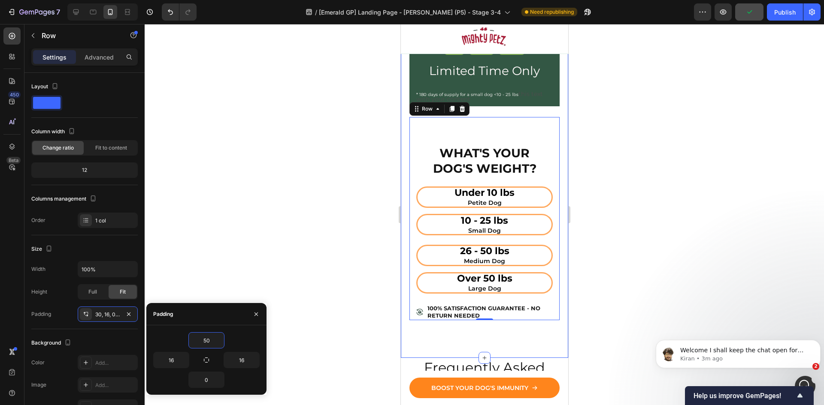
scroll to position [4429, 0]
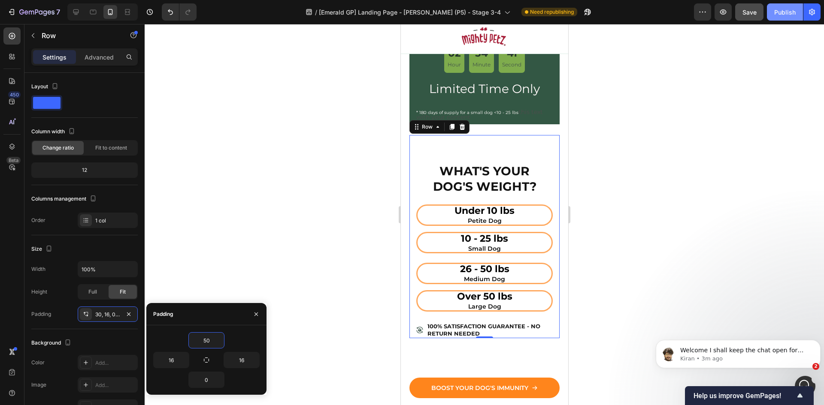
click at [781, 12] on div "Publish" at bounding box center [784, 12] width 21 height 9
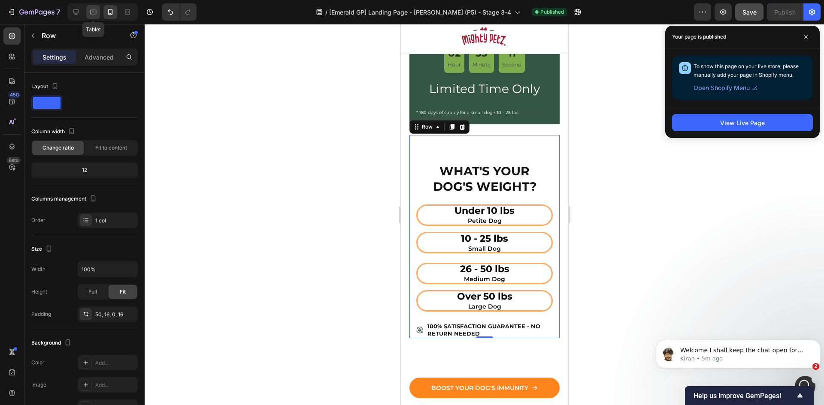
click at [90, 10] on icon at bounding box center [93, 12] width 9 height 9
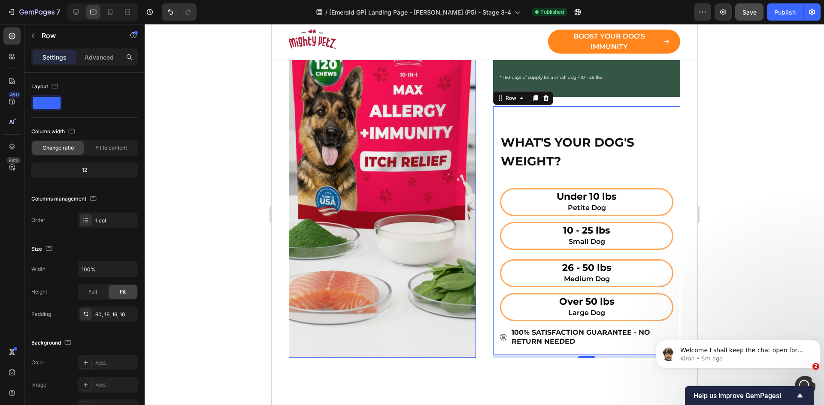
scroll to position [4237, 0]
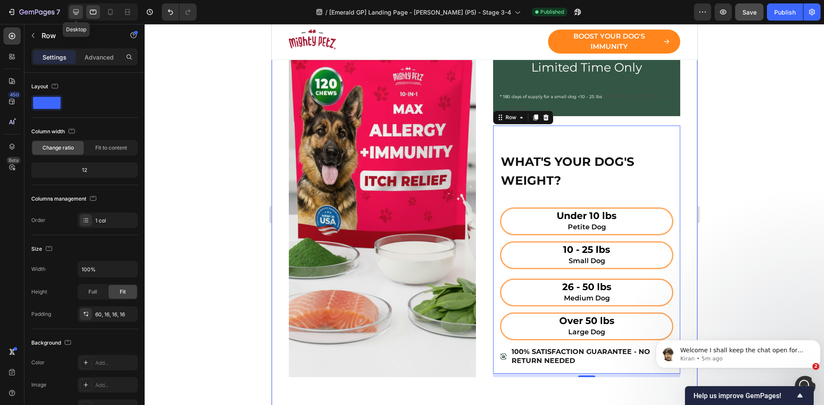
click at [75, 13] on icon at bounding box center [76, 12] width 6 height 6
type input "1200"
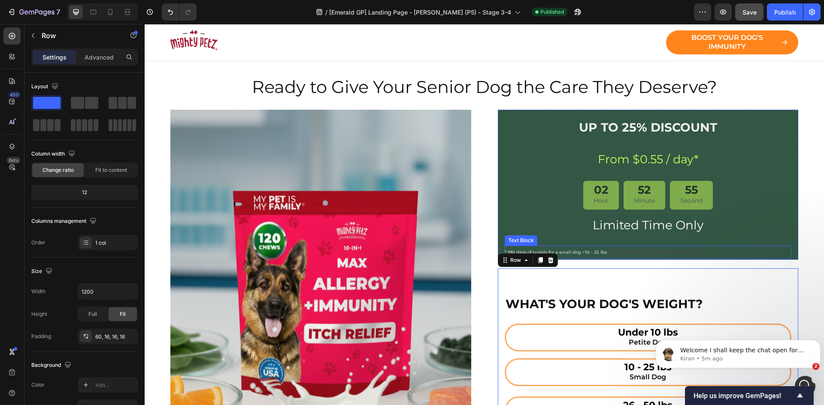
scroll to position [4105, 0]
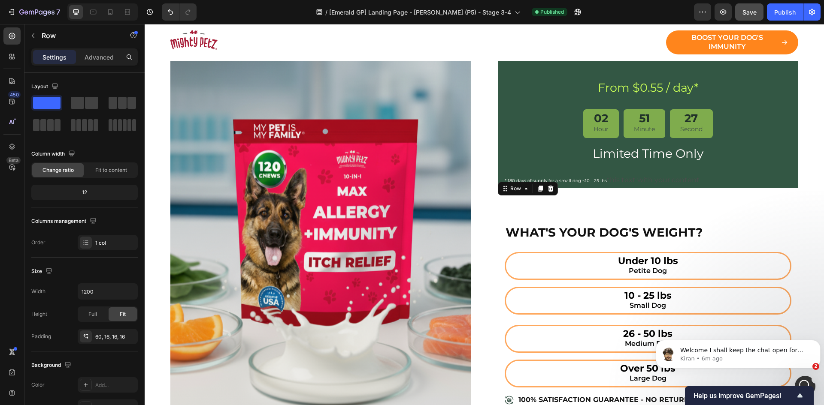
click at [570, 209] on div "WHAT'S YOUR DOG'S WEIGHT? Heading Under 10 lbs Petite Dog Button 10 - 25 lbs Sm…" at bounding box center [648, 305] width 301 height 216
click at [113, 334] on div "60, 16, 16, 16" at bounding box center [107, 337] width 25 height 8
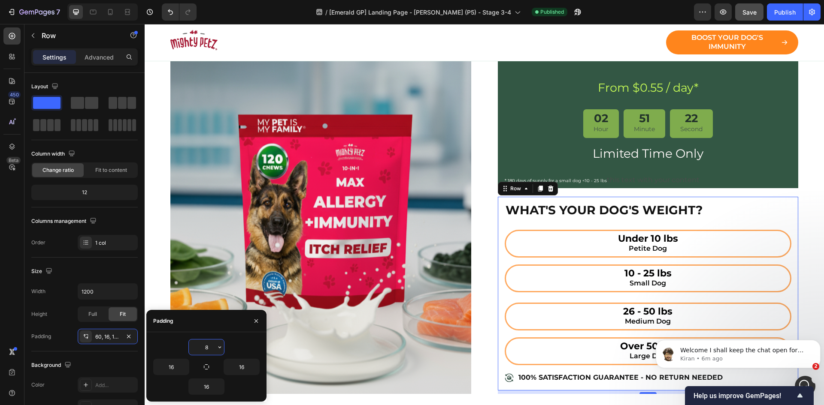
type input "80"
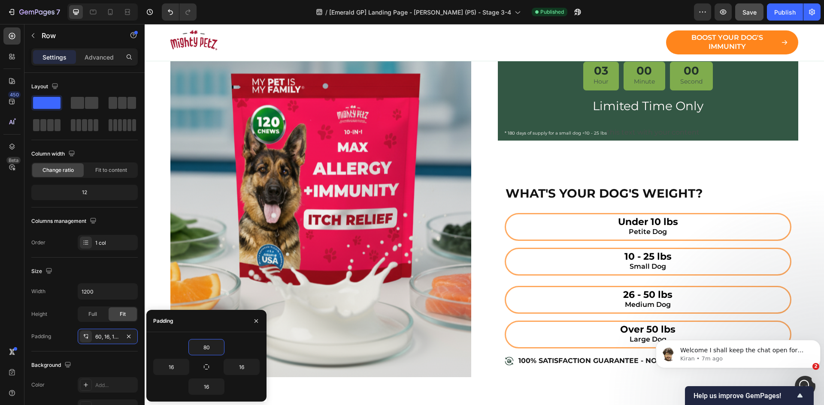
scroll to position [3319, 0]
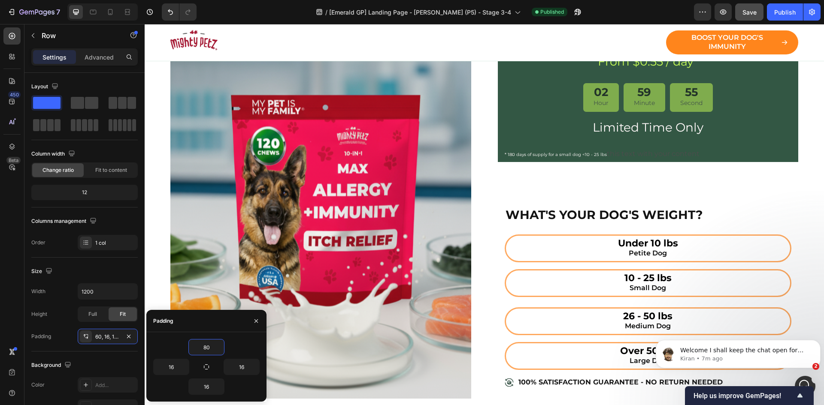
click at [498, 207] on div "WHAT'S YOUR DOG'S WEIGHT? Heading Under 10 lbs Petite Dog Button 10 - 25 lbs Sm…" at bounding box center [648, 283] width 301 height 225
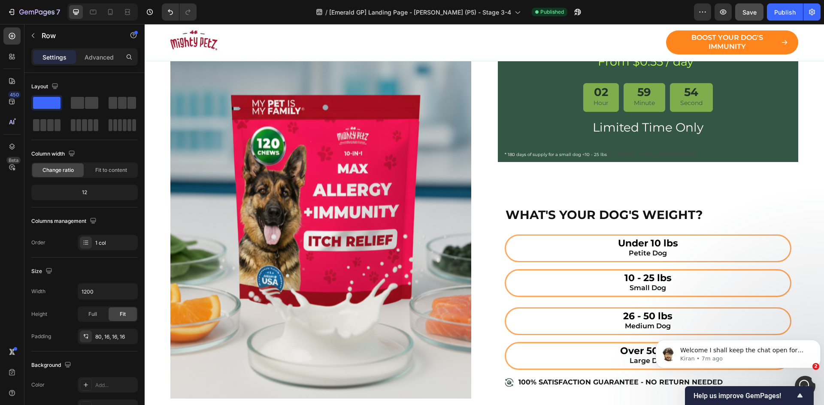
click at [506, 193] on div "WHAT'S YOUR DOG'S WEIGHT? Heading Under 10 lbs Petite Dog Button 10 - 25 lbs Sm…" at bounding box center [648, 283] width 301 height 225
click at [538, 182] on div "WHAT'S YOUR DOG'S WEIGHT? Heading Under 10 lbs Petite Dog Button 10 - 25 lbs Sm…" at bounding box center [648, 283] width 301 height 225
click at [514, 226] on div "WHAT'S YOUR DOG'S WEIGHT? Heading" at bounding box center [647, 220] width 287 height 30
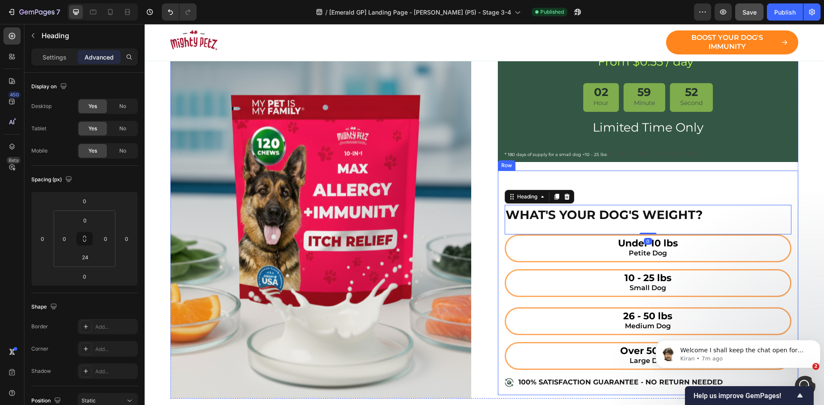
click at [513, 179] on div "WHAT'S YOUR DOG'S WEIGHT? Heading 0 Under 10 lbs Petite Dog Button 10 - 25 lbs …" at bounding box center [648, 283] width 301 height 225
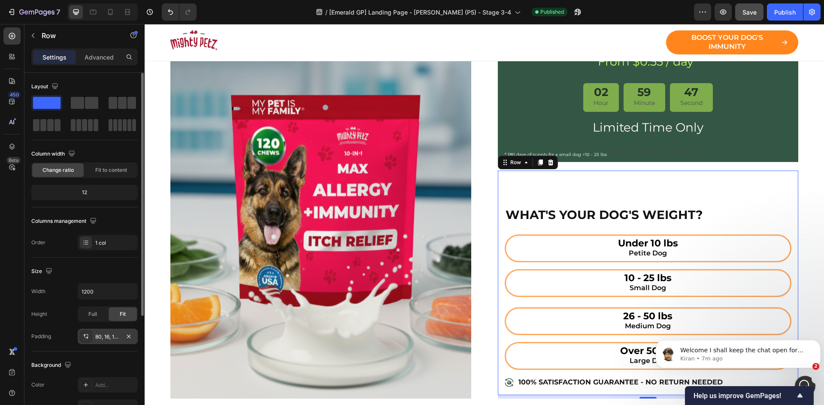
click at [104, 341] on div "80, 16, 16, 16" at bounding box center [108, 336] width 60 height 15
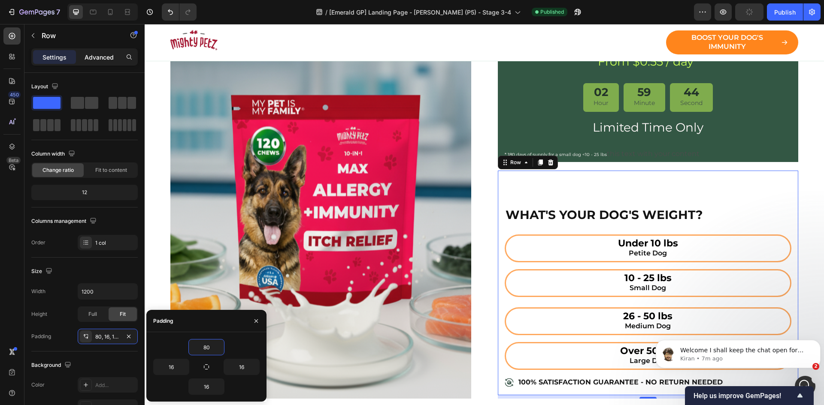
click at [102, 58] on p "Advanced" at bounding box center [98, 57] width 29 height 9
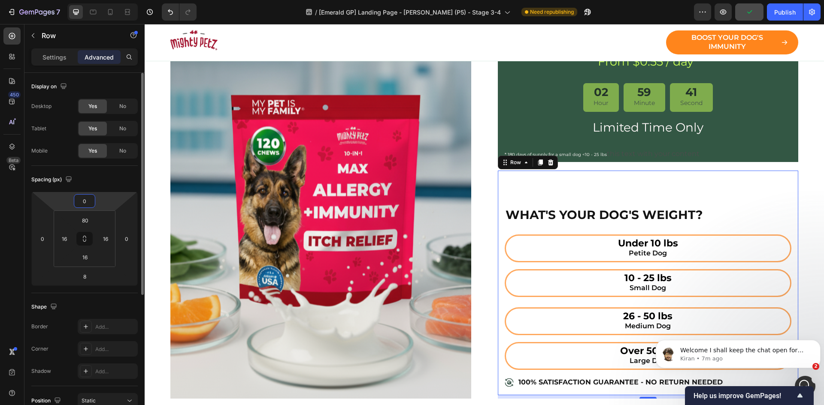
click at [91, 199] on input "0" at bounding box center [84, 201] width 17 height 13
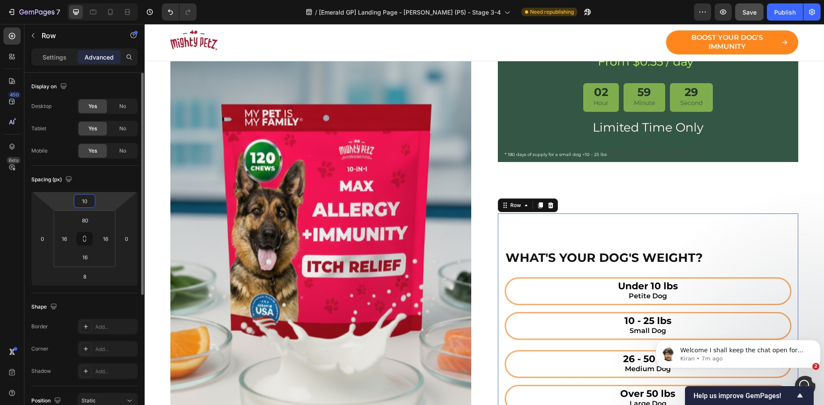
type input "1"
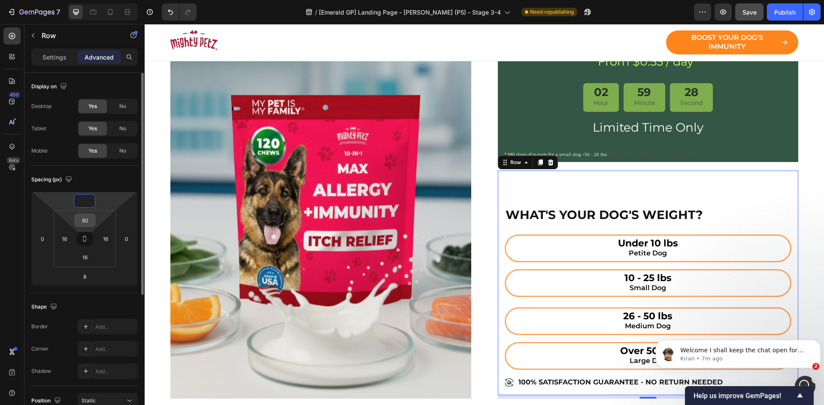
click at [87, 220] on input "80" at bounding box center [84, 220] width 17 height 13
type input "0"
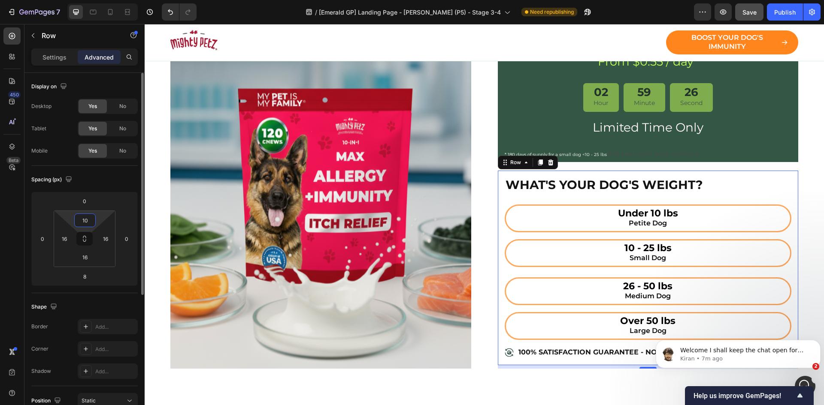
type input "100"
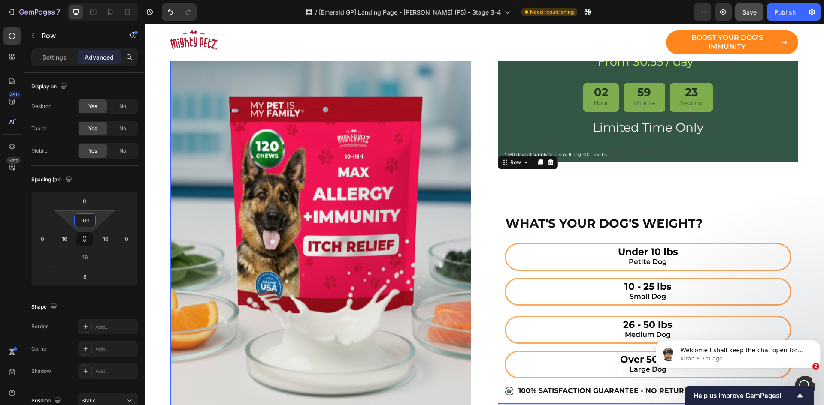
scroll to position [3390, 0]
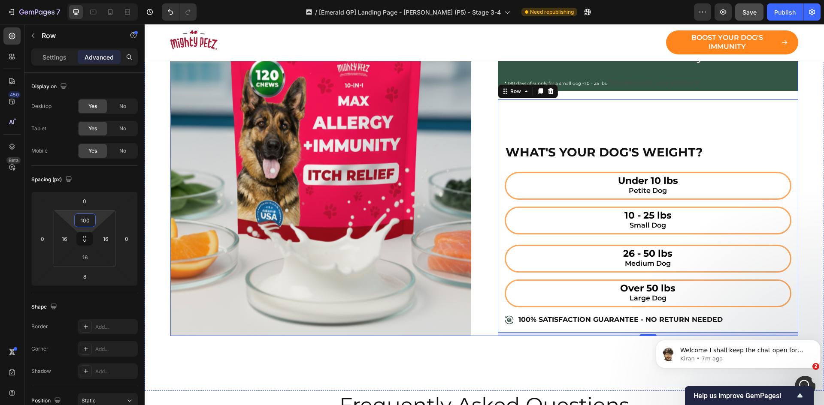
click at [478, 195] on div "Image Row UP TO 25% DISCOUNT Heading From $0.55 / day* Heading 02 Hour 59 Minut…" at bounding box center [483, 138] width 627 height 395
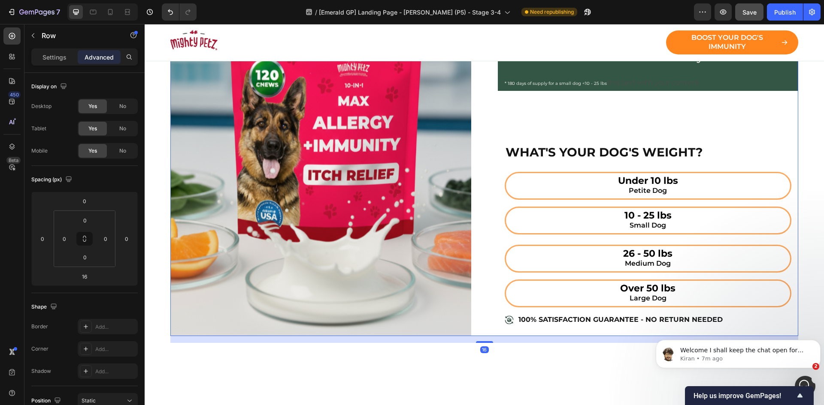
scroll to position [3176, 0]
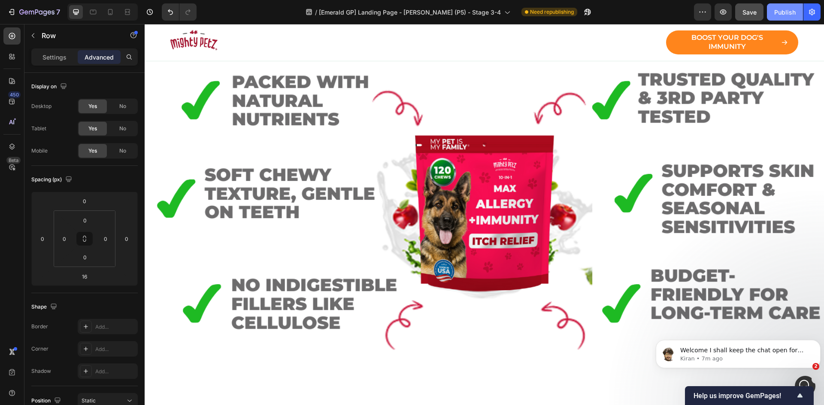
click at [786, 12] on div "Publish" at bounding box center [784, 12] width 21 height 9
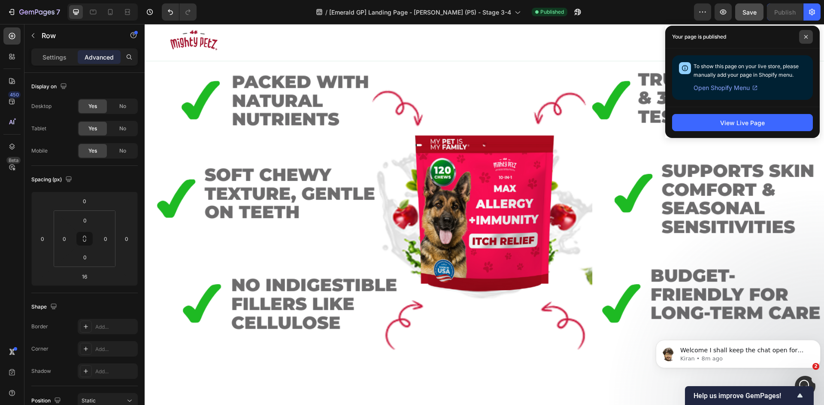
click at [802, 36] on span at bounding box center [806, 37] width 14 height 14
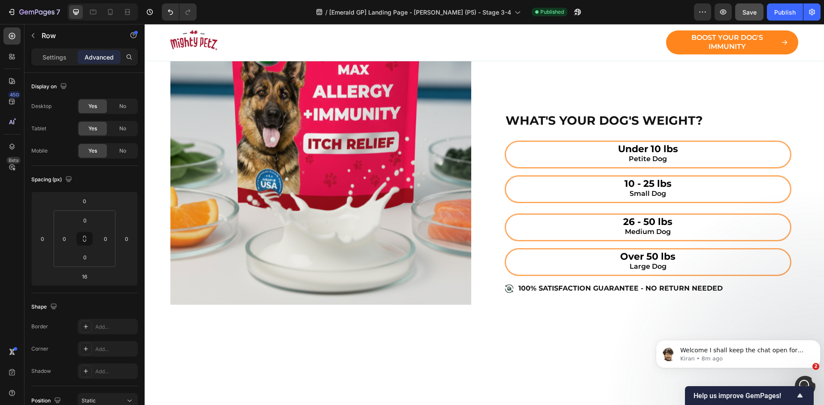
scroll to position [3891, 0]
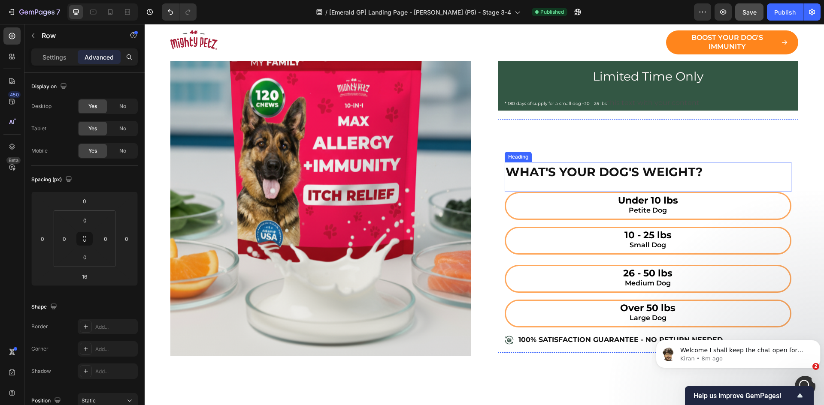
click at [498, 147] on div "WHAT'S YOUR DOG'S WEIGHT? Heading Under 10 lbs Petite Dog Button 10 - 25 lbs Sm…" at bounding box center [648, 235] width 301 height 233
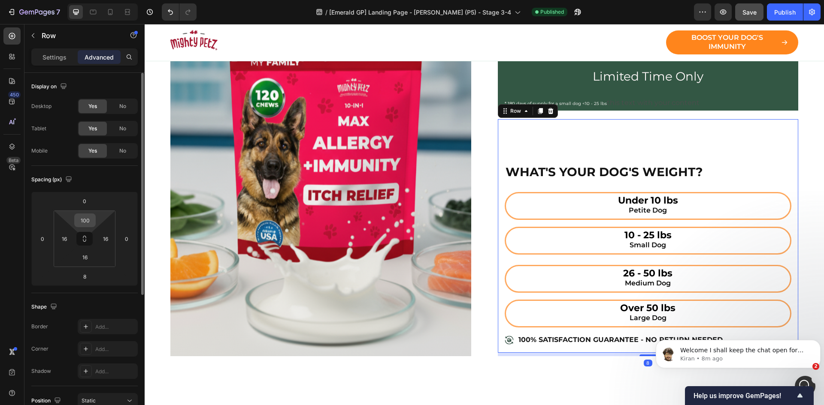
click at [85, 218] on input "100" at bounding box center [84, 220] width 17 height 13
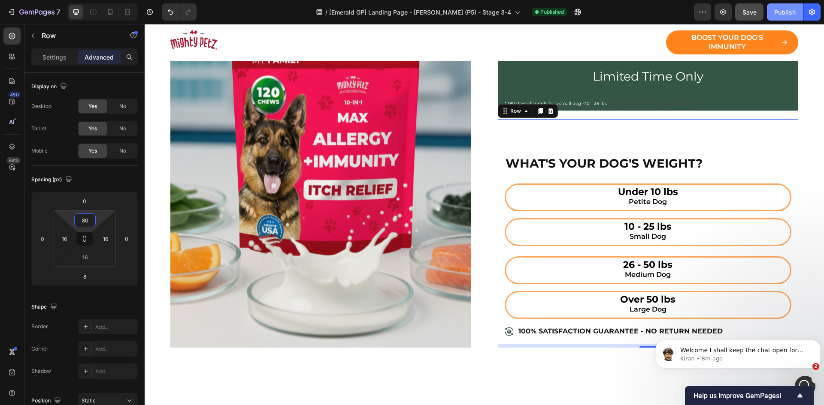
type input "80"
click at [780, 10] on div "Publish" at bounding box center [784, 12] width 21 height 9
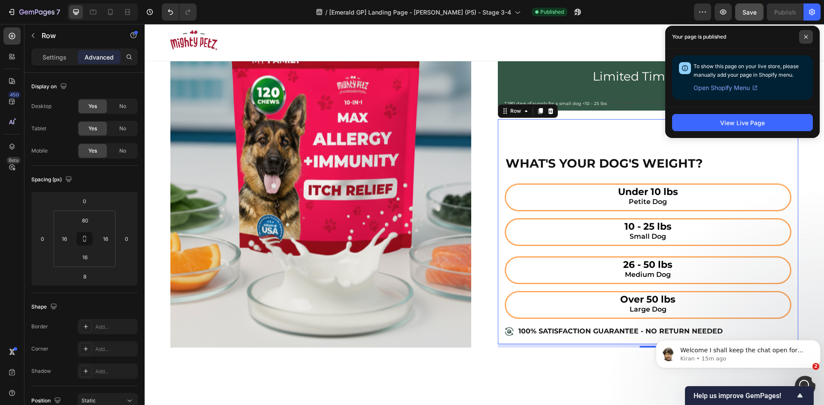
click at [807, 36] on icon at bounding box center [805, 37] width 4 height 4
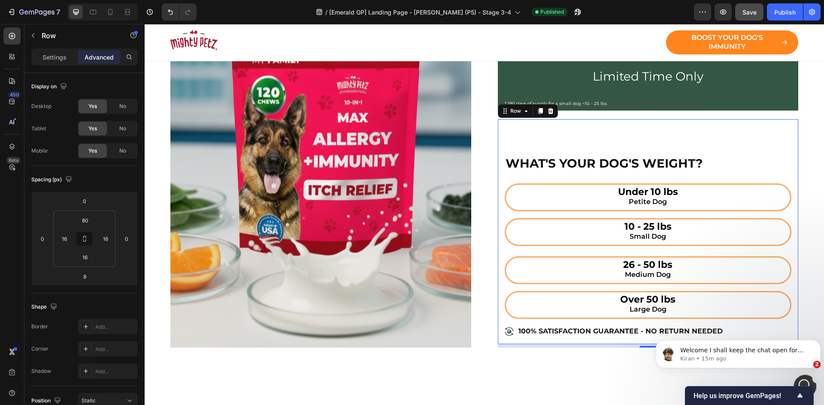
click at [802, 380] on icon "Open Intercom Messenger" at bounding box center [803, 385] width 14 height 14
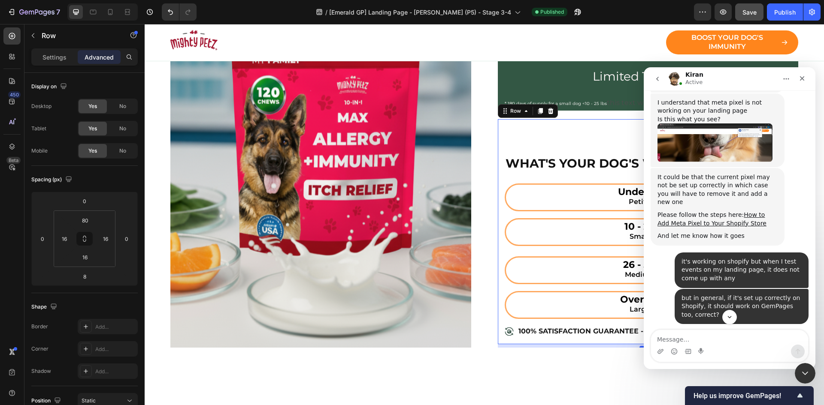
scroll to position [250, 0]
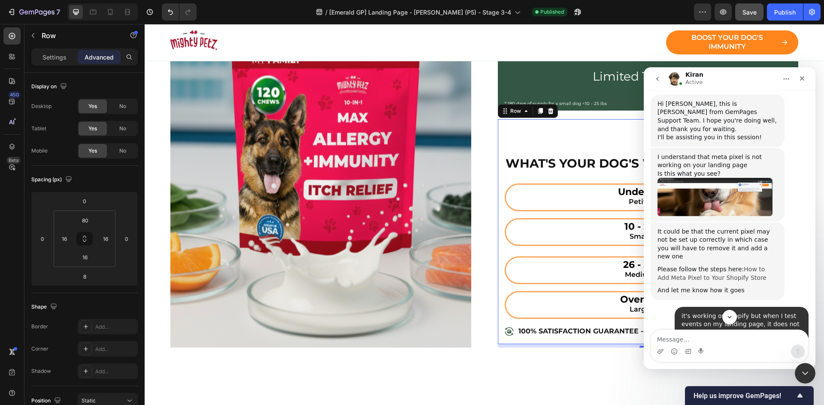
click at [749, 266] on link "How to Add Meta Pixel to Your Shopify Store" at bounding box center [711, 273] width 109 height 15
